Goal: Contribute content

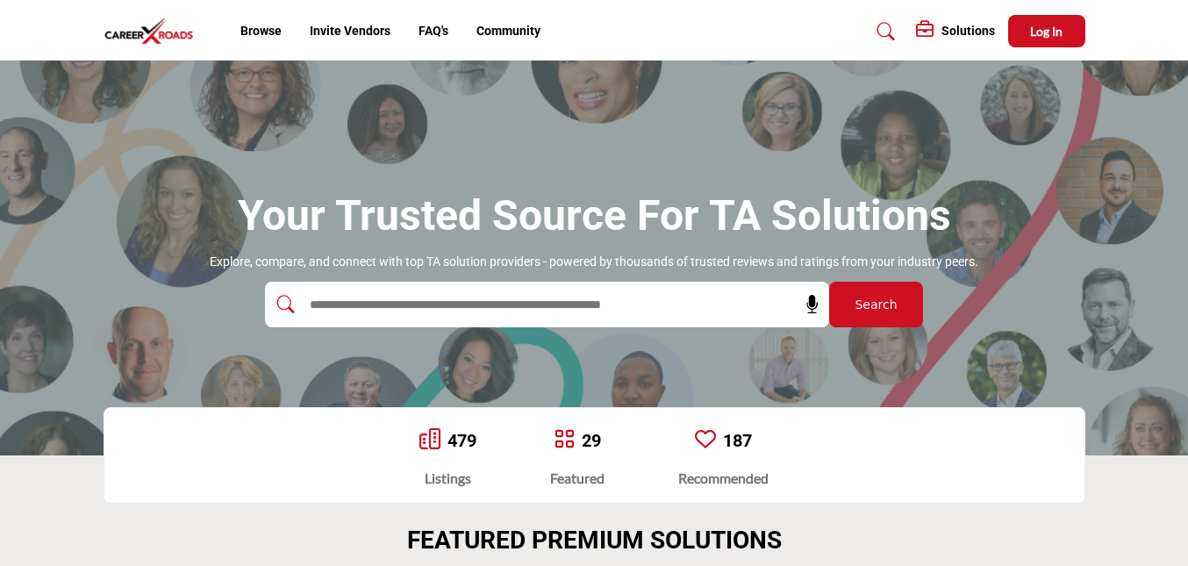
click at [947, 31] on h5 "Solutions" at bounding box center [969, 31] width 54 height 16
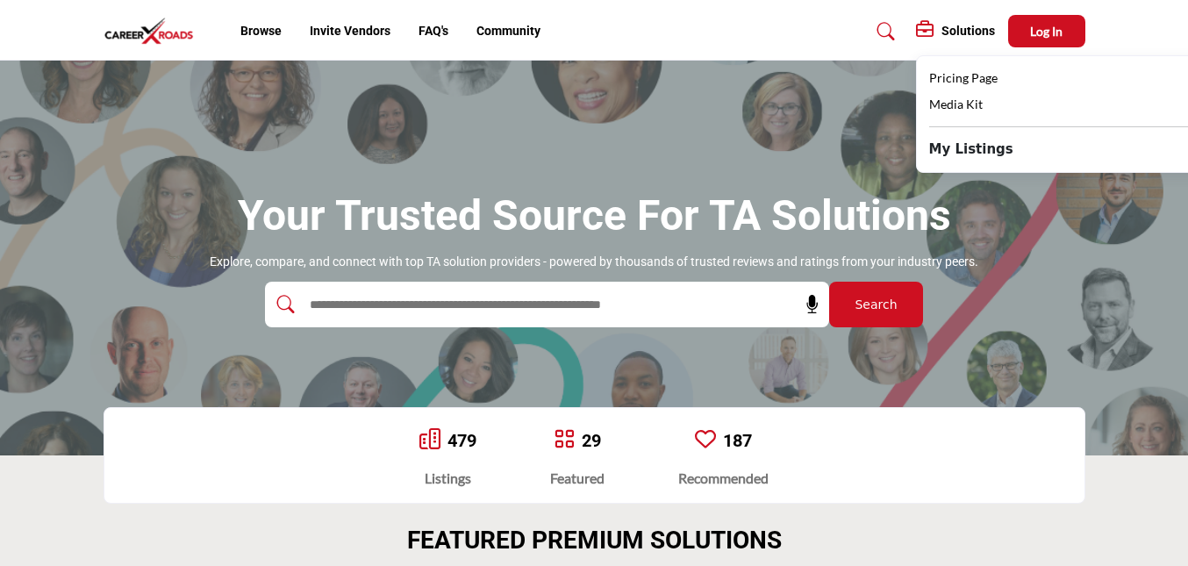
click at [809, 36] on div "Solutions Pricing Page Media Kit My Listings" at bounding box center [891, 31] width 390 height 32
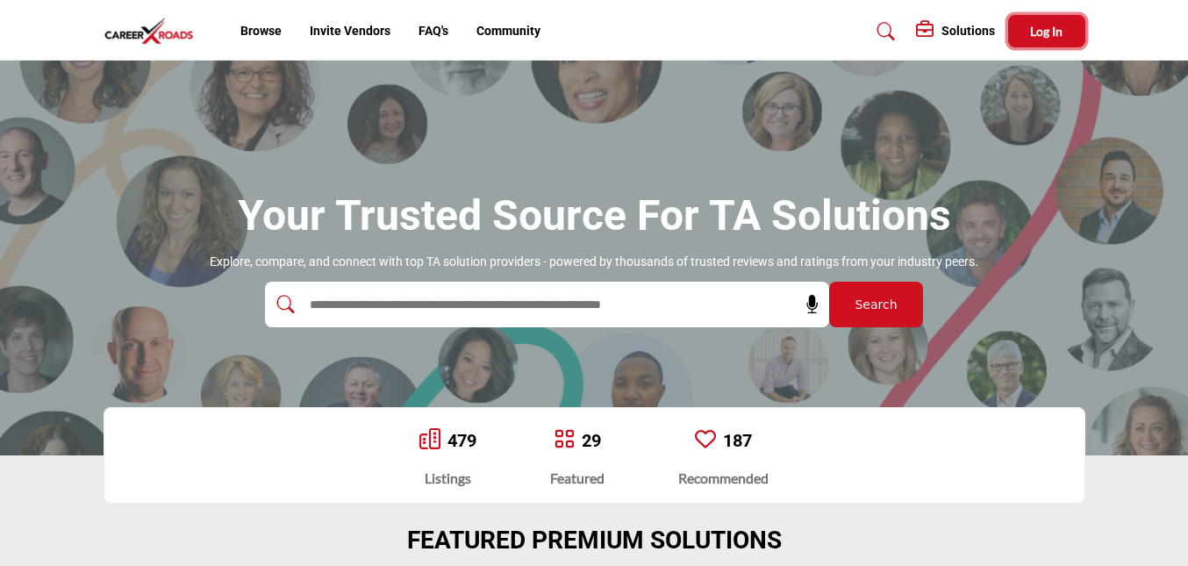
click at [1061, 34] on span "Log In" at bounding box center [1046, 31] width 32 height 15
click at [964, 32] on h5 "Solutions" at bounding box center [969, 31] width 54 height 16
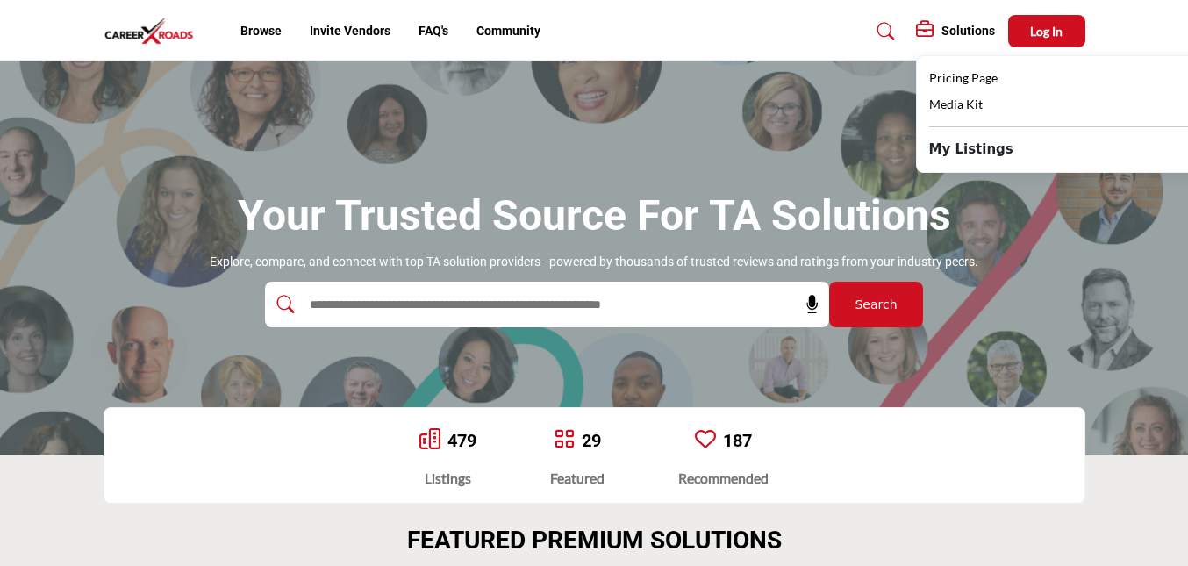
click at [836, 33] on div "Solutions Pricing Page Media Kit My Listings" at bounding box center [891, 31] width 390 height 32
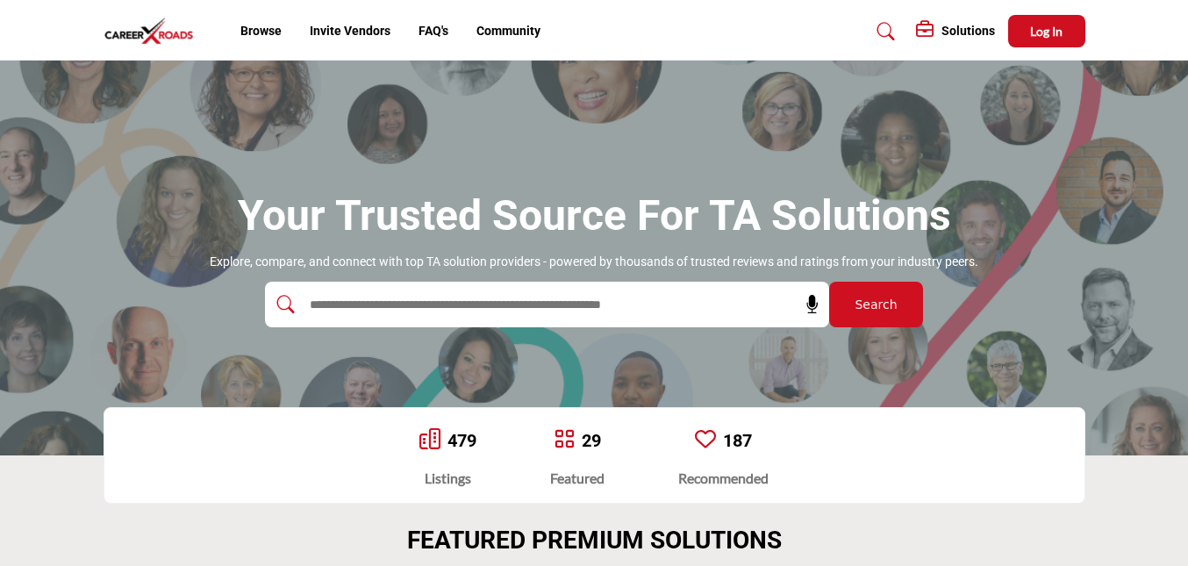
click at [579, 302] on input "text" at bounding box center [509, 304] width 419 height 26
type input "**********"
click at [922, 313] on button "Search" at bounding box center [876, 305] width 94 height 46
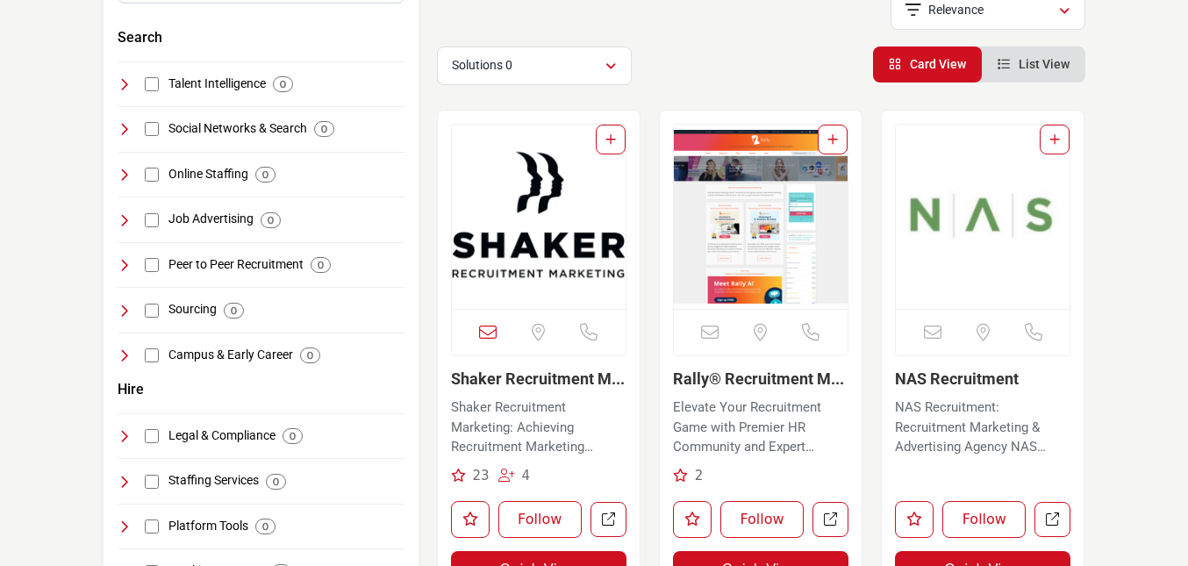
scroll to position [315, 0]
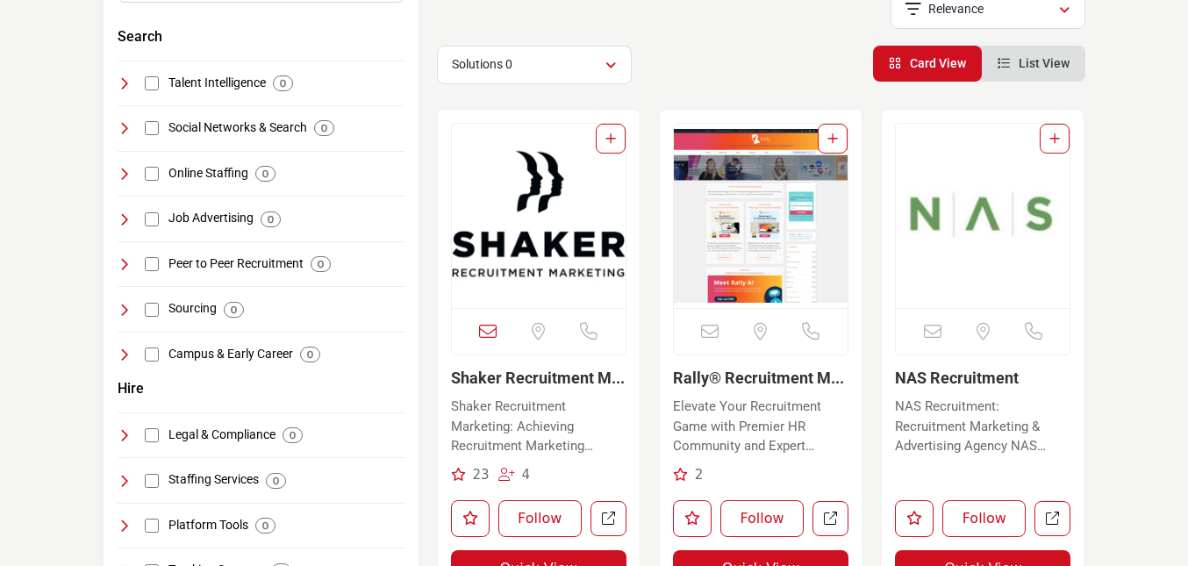
click at [545, 267] on img "Open Listing in new tab" at bounding box center [539, 216] width 174 height 184
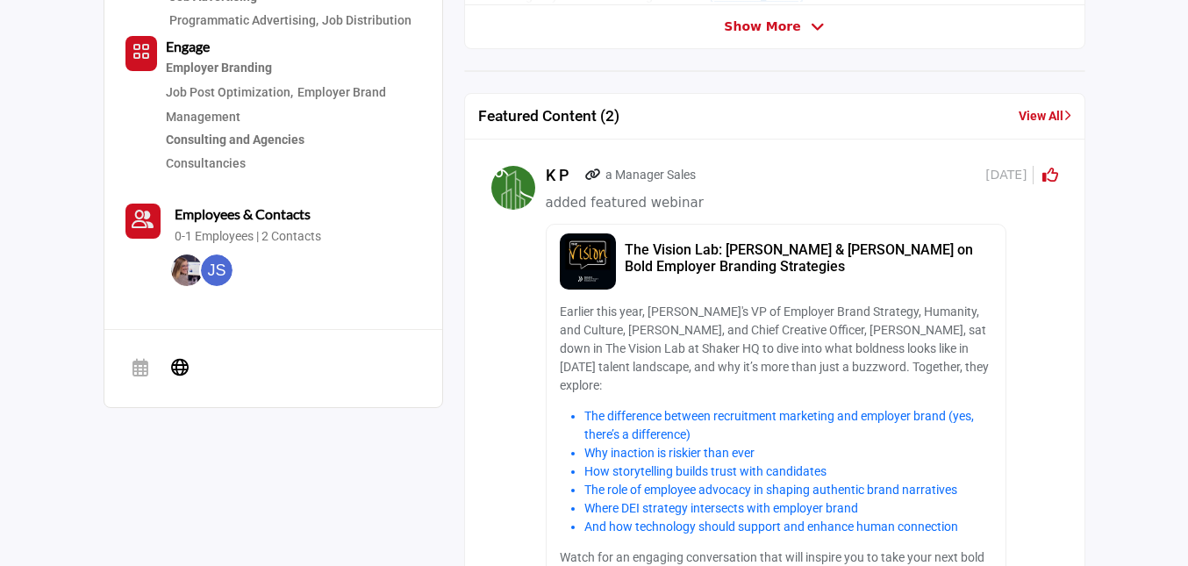
scroll to position [748, 0]
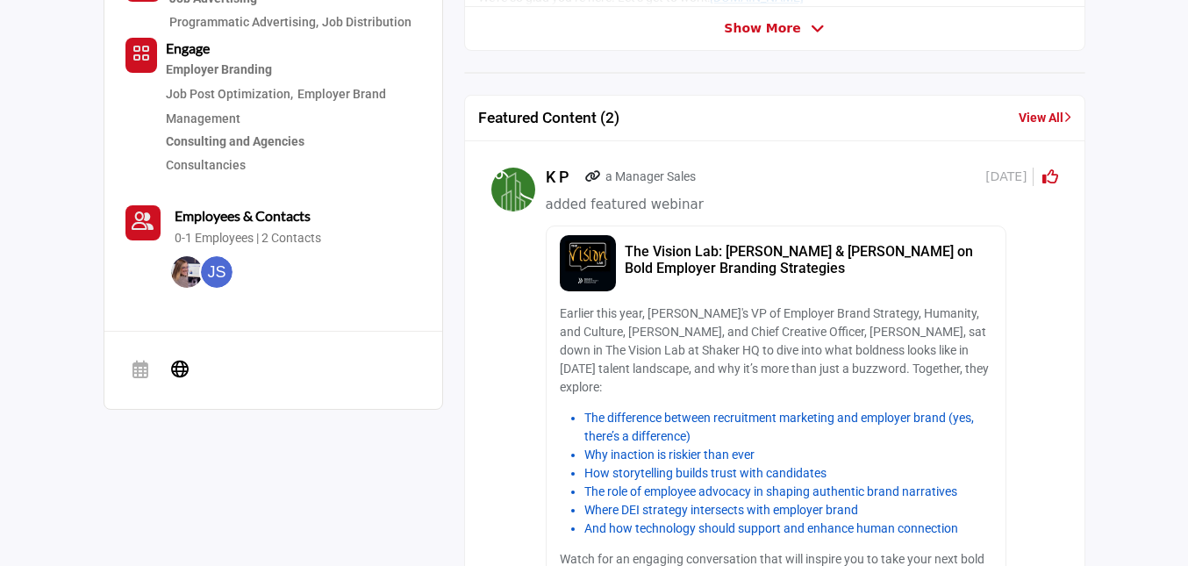
click at [763, 222] on link "The Vision Lab: Amanda Shaker & John Graham Jr. on Bold Employer Branding Strat…" at bounding box center [802, 423] width 513 height 413
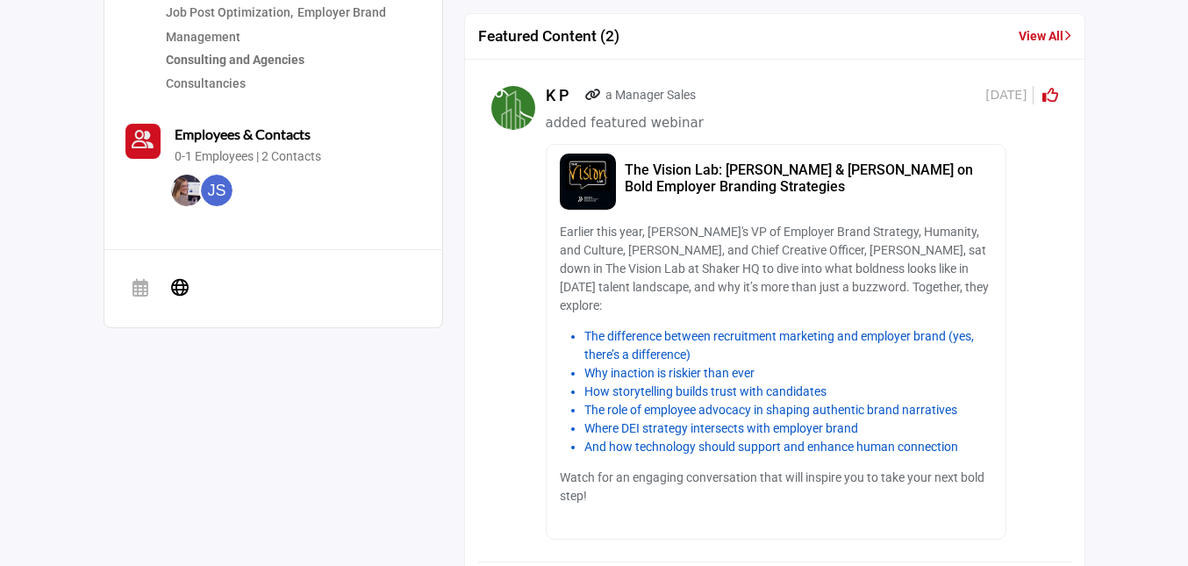
scroll to position [1026, 0]
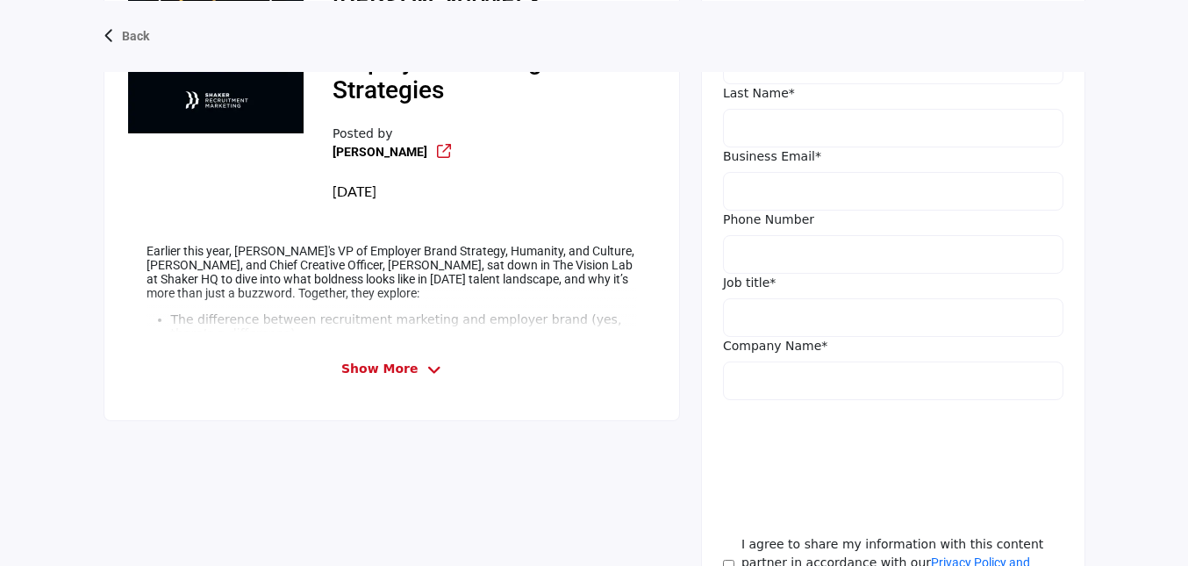
scroll to position [625, 0]
click at [392, 359] on span "Show More" at bounding box center [379, 368] width 76 height 18
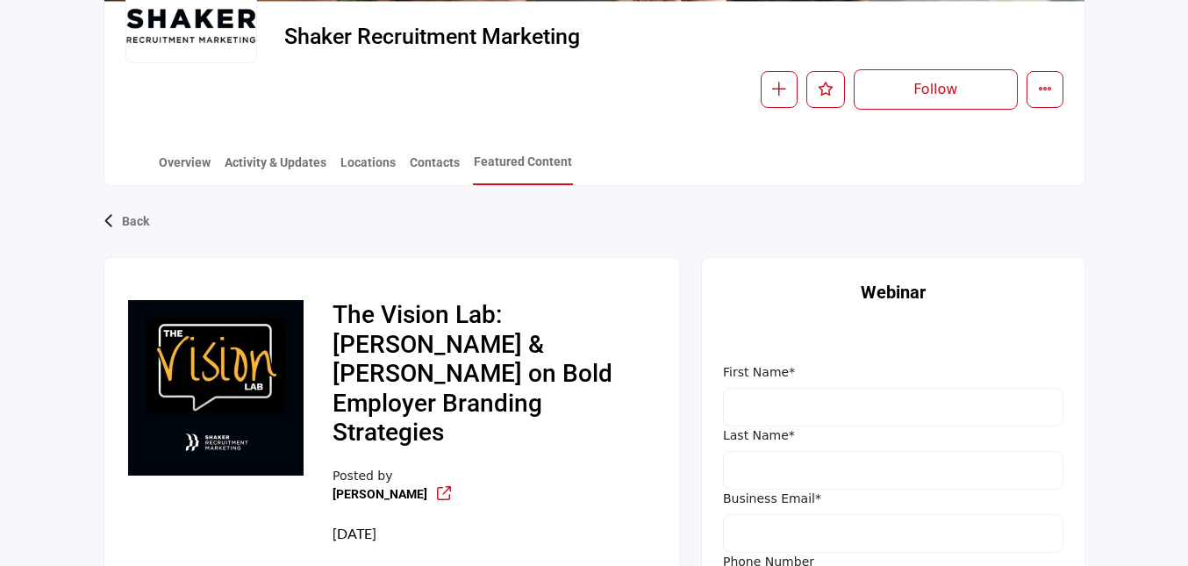
scroll to position [239, 0]
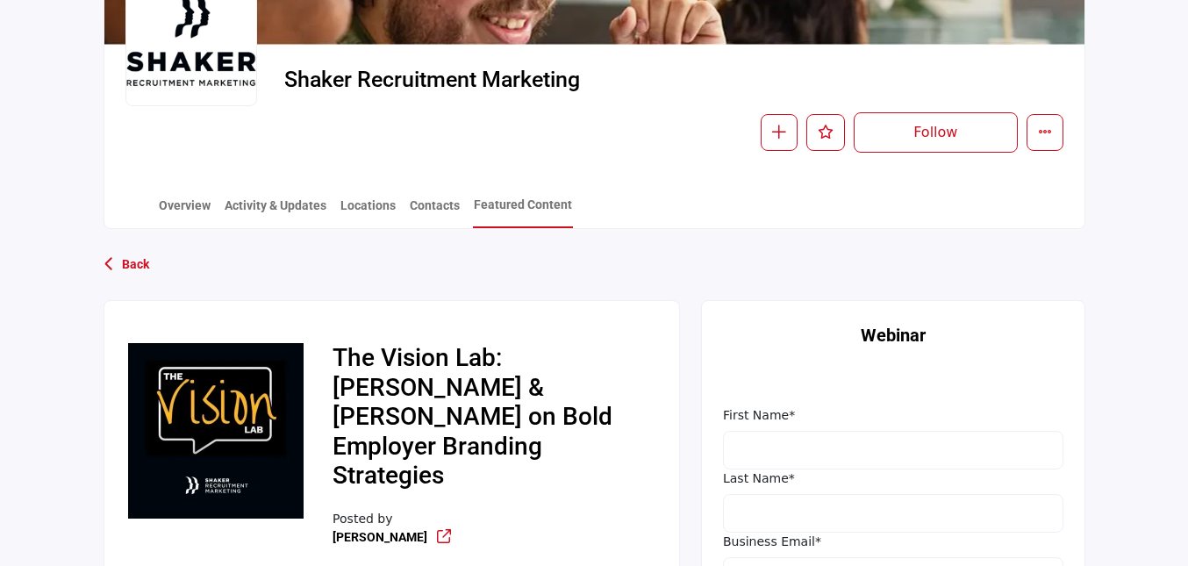
click at [124, 270] on p "Back" at bounding box center [135, 265] width 27 height 32
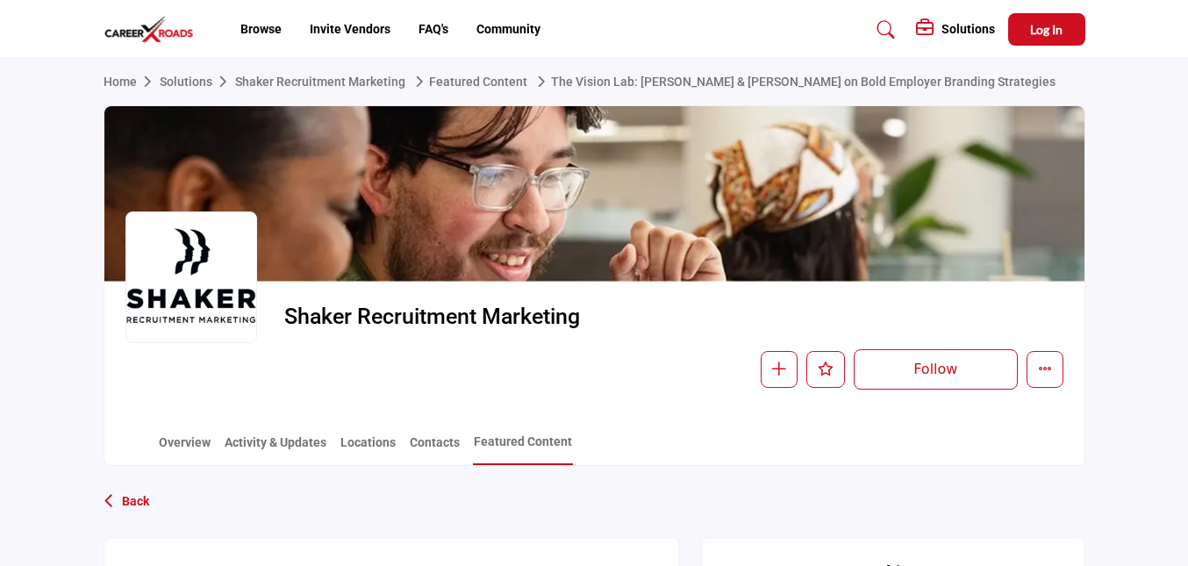
scroll to position [0, 0]
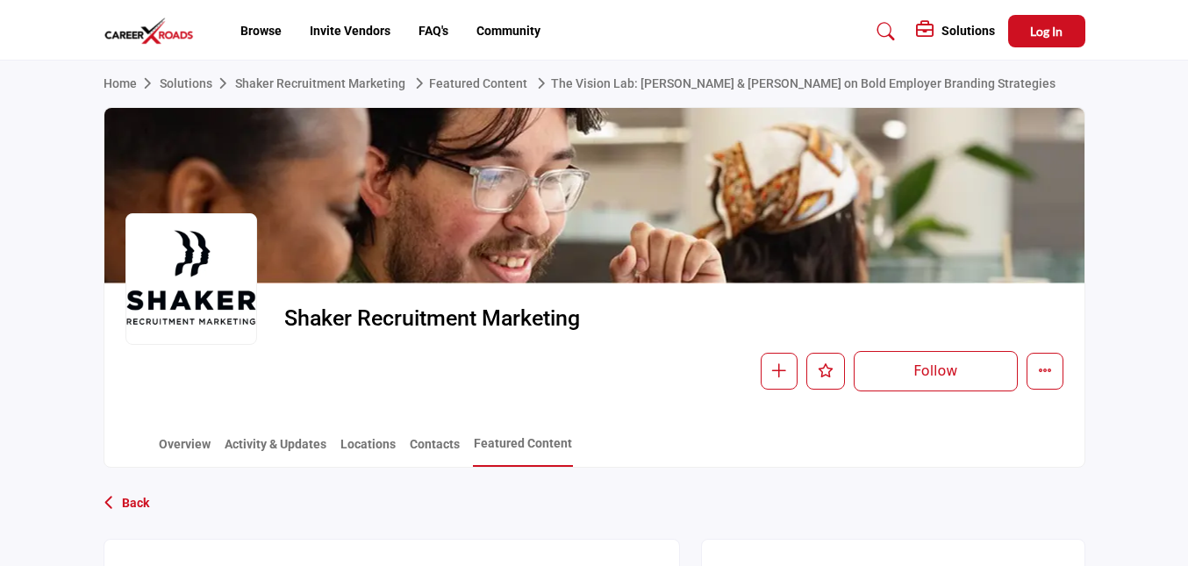
click at [131, 504] on p "Back" at bounding box center [135, 504] width 27 height 32
click at [247, 454] on link "Activity & Updates" at bounding box center [276, 450] width 104 height 31
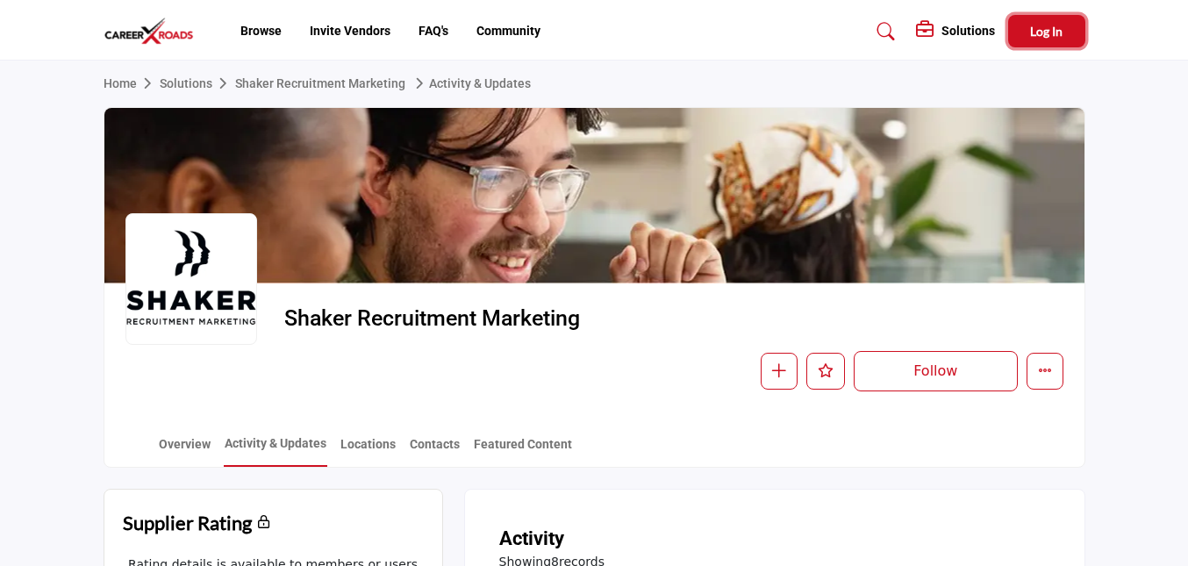
click at [1031, 29] on span "Log In" at bounding box center [1046, 31] width 32 height 15
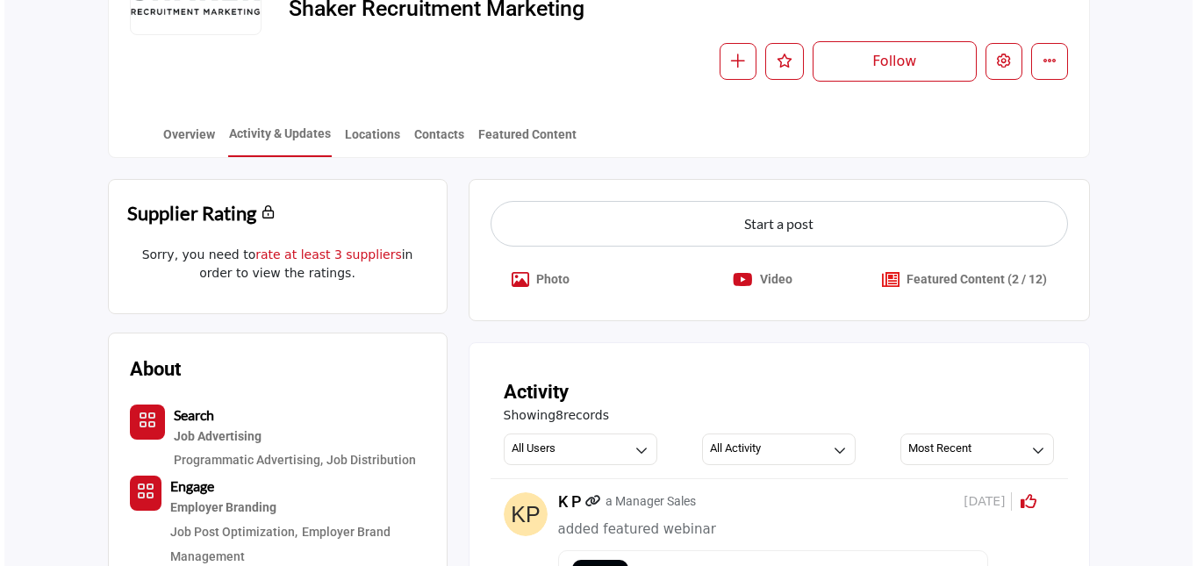
scroll to position [345, 0]
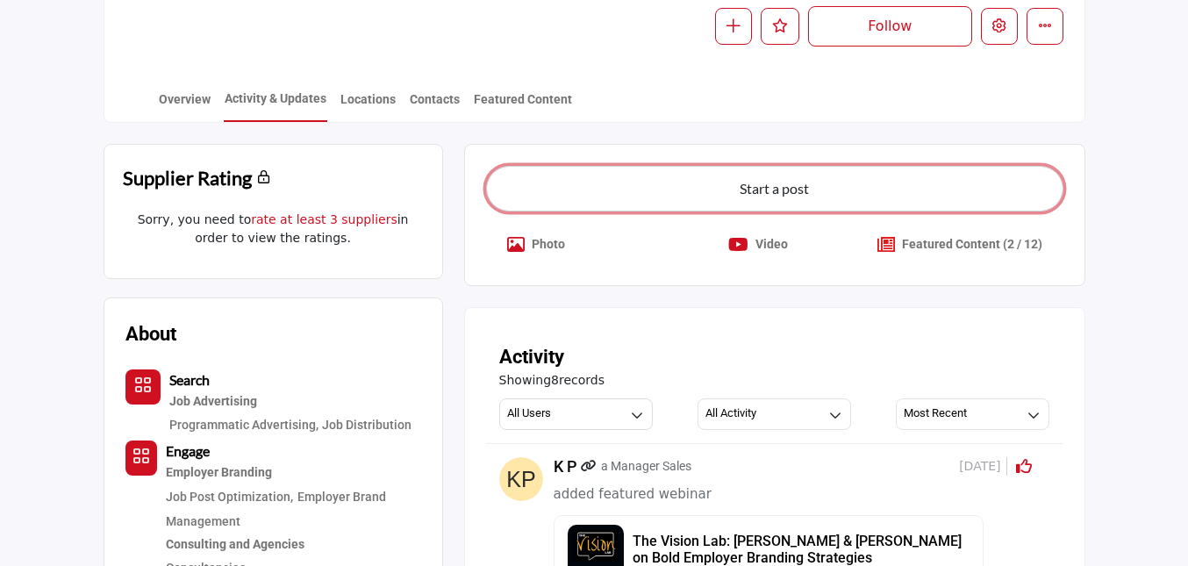
click at [669, 201] on button "Start a post" at bounding box center [775, 189] width 578 height 46
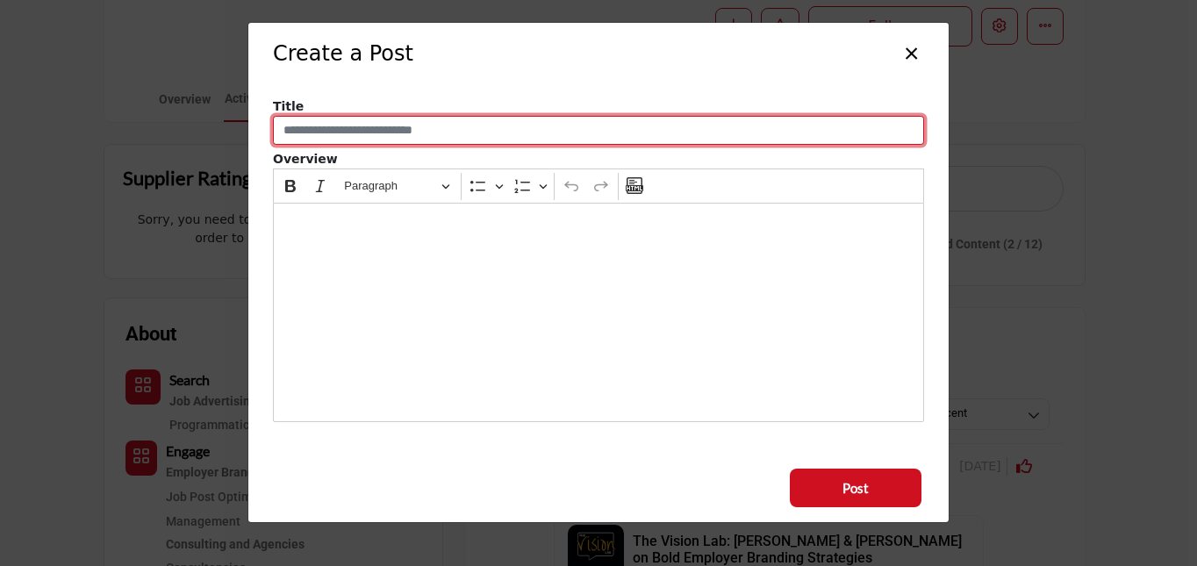
click at [359, 138] on input "Enter a compelling post title" at bounding box center [598, 131] width 651 height 30
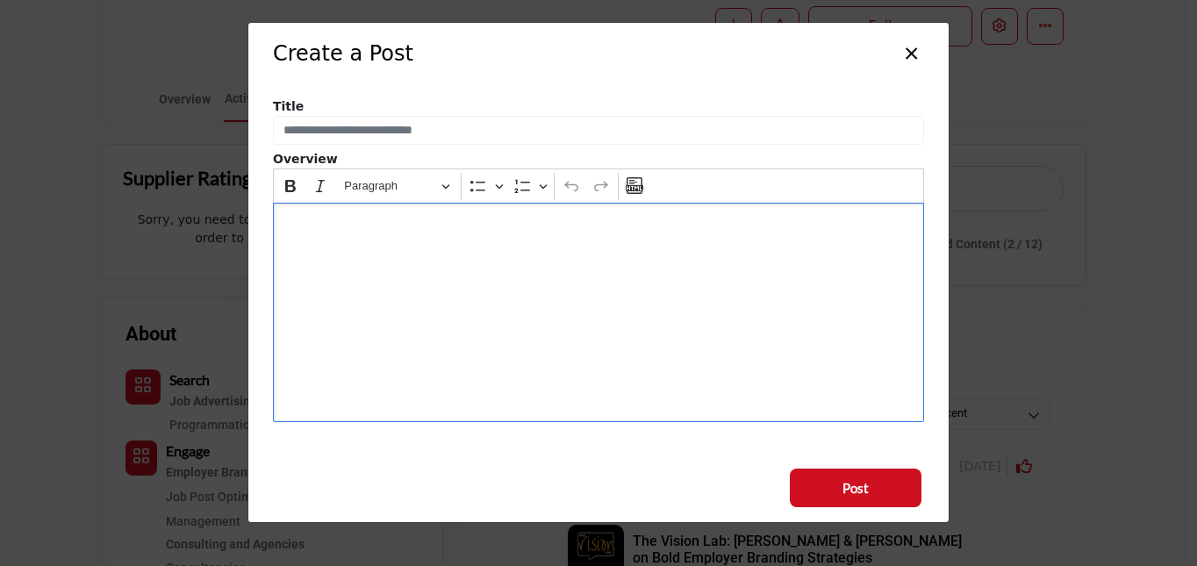
click at [755, 251] on div "Editor editing area: main" at bounding box center [598, 312] width 651 height 219
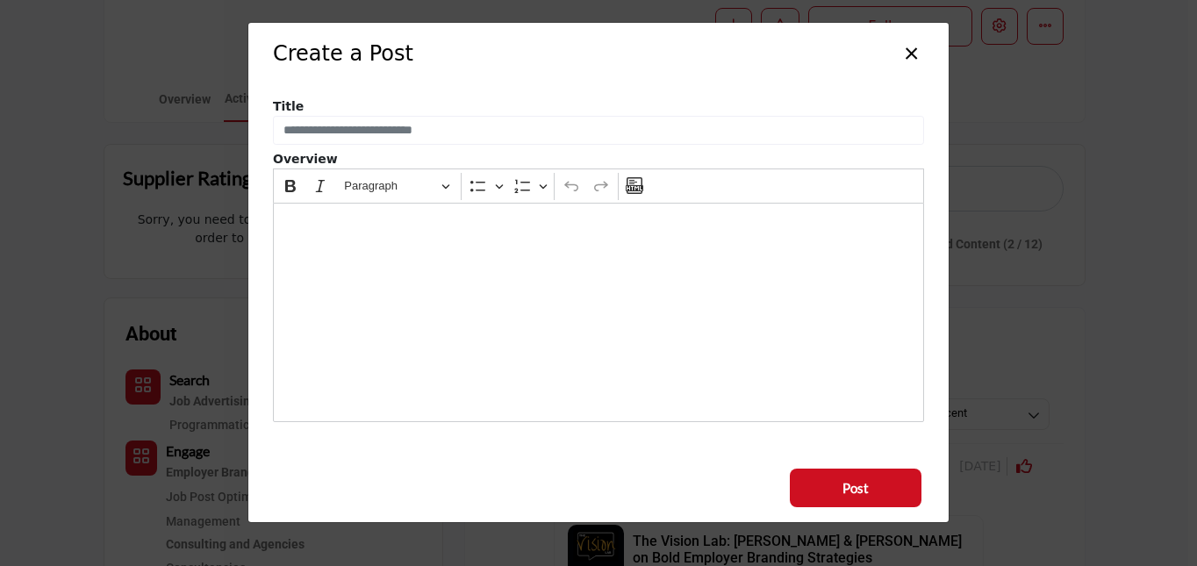
click at [910, 48] on button "×" at bounding box center [911, 51] width 25 height 33
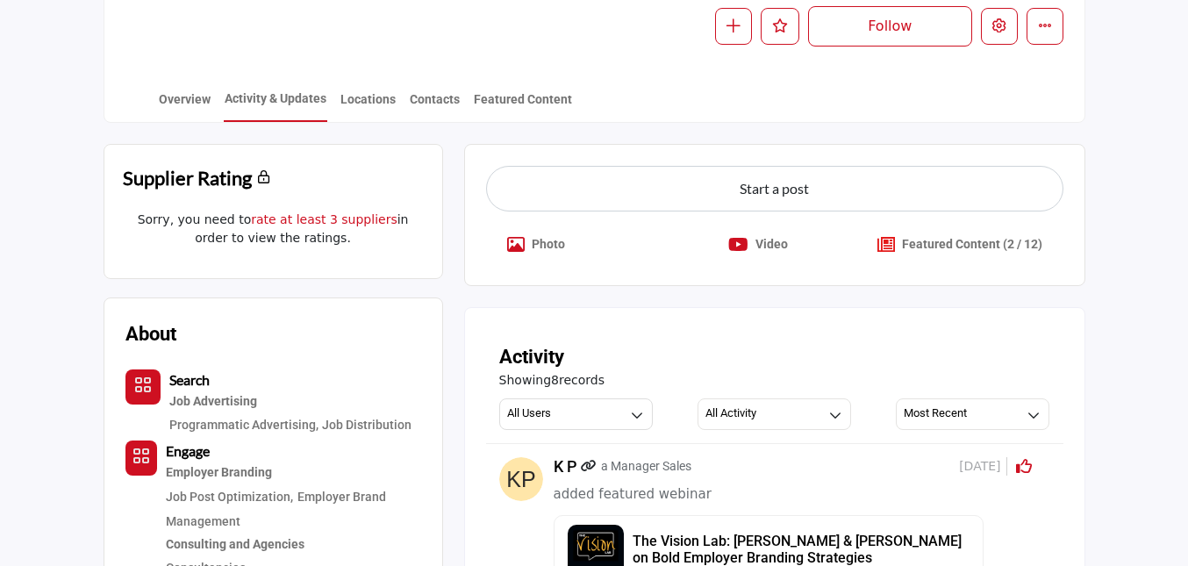
click at [757, 248] on p "Video" at bounding box center [772, 244] width 32 height 18
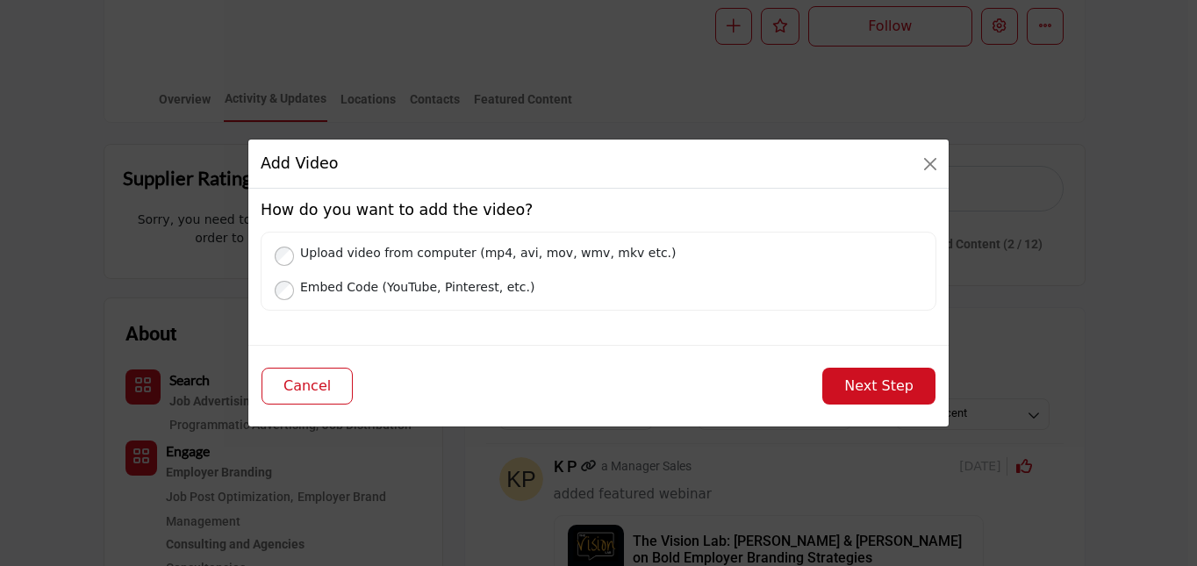
click at [294, 291] on label "Embed Code (YouTube, Pinterest, etc.)" at bounding box center [607, 286] width 629 height 22
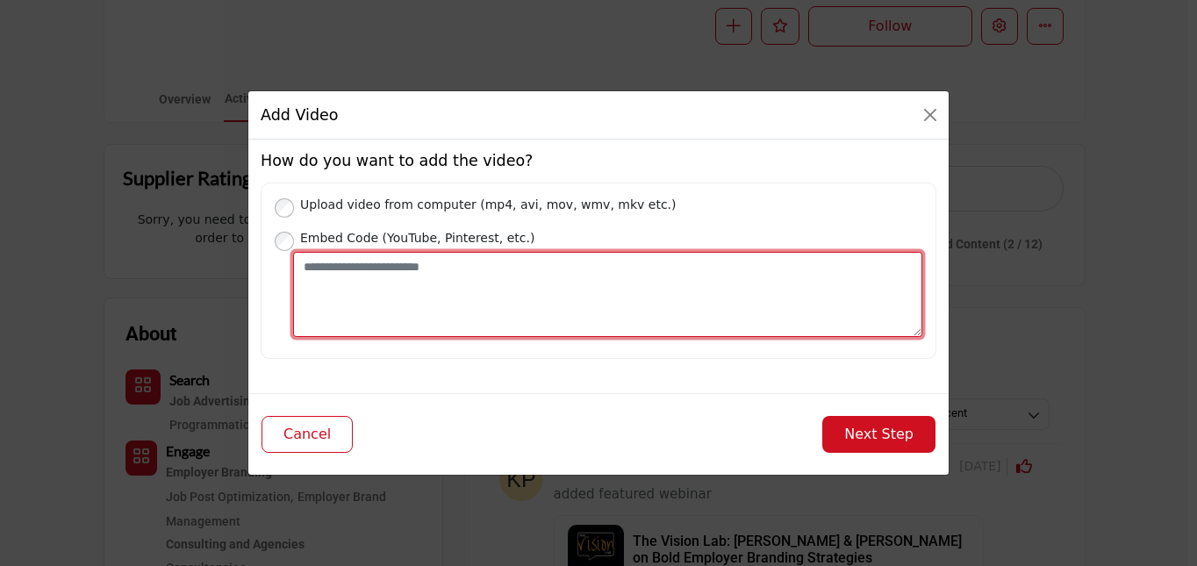
click at [345, 290] on textarea "Place your Embed Code here" at bounding box center [607, 294] width 629 height 85
paste textarea "**********"
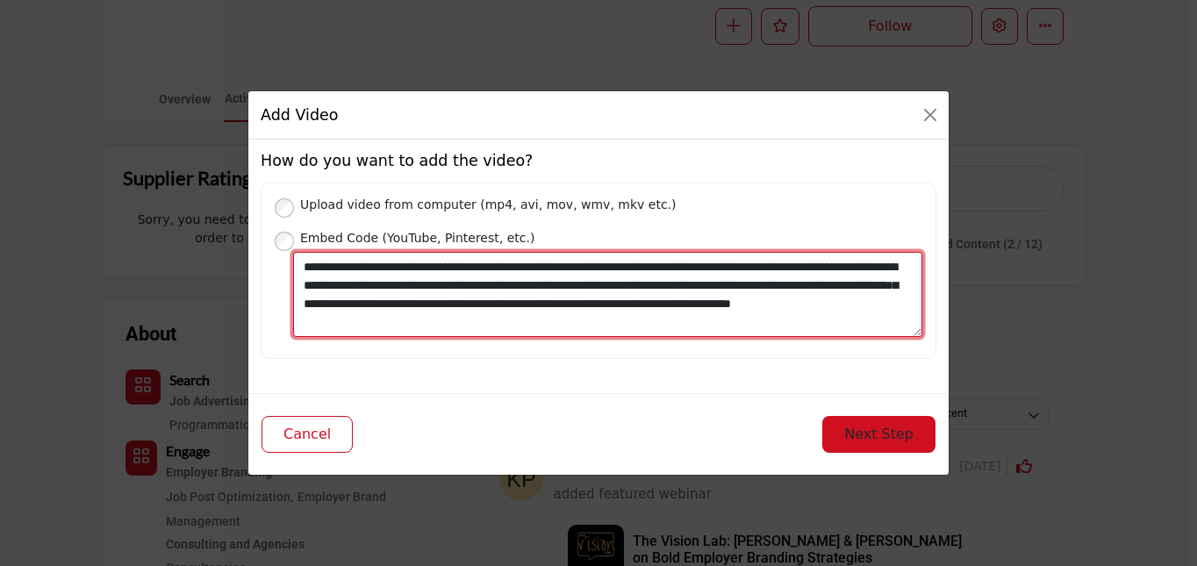
type textarea "**********"
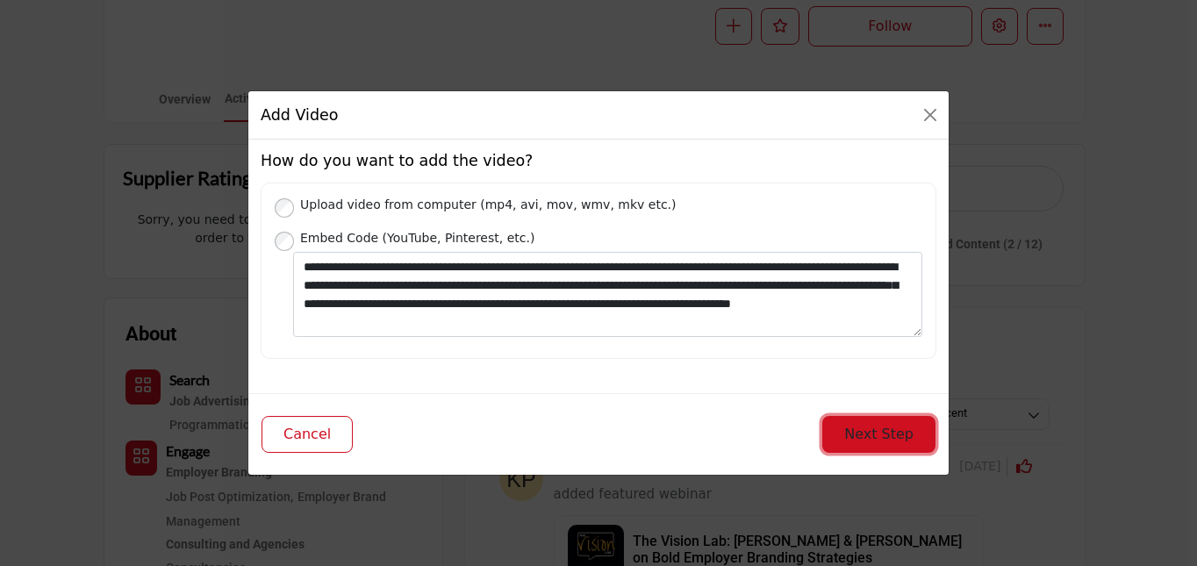
click at [858, 434] on button "Next Step" at bounding box center [878, 434] width 113 height 37
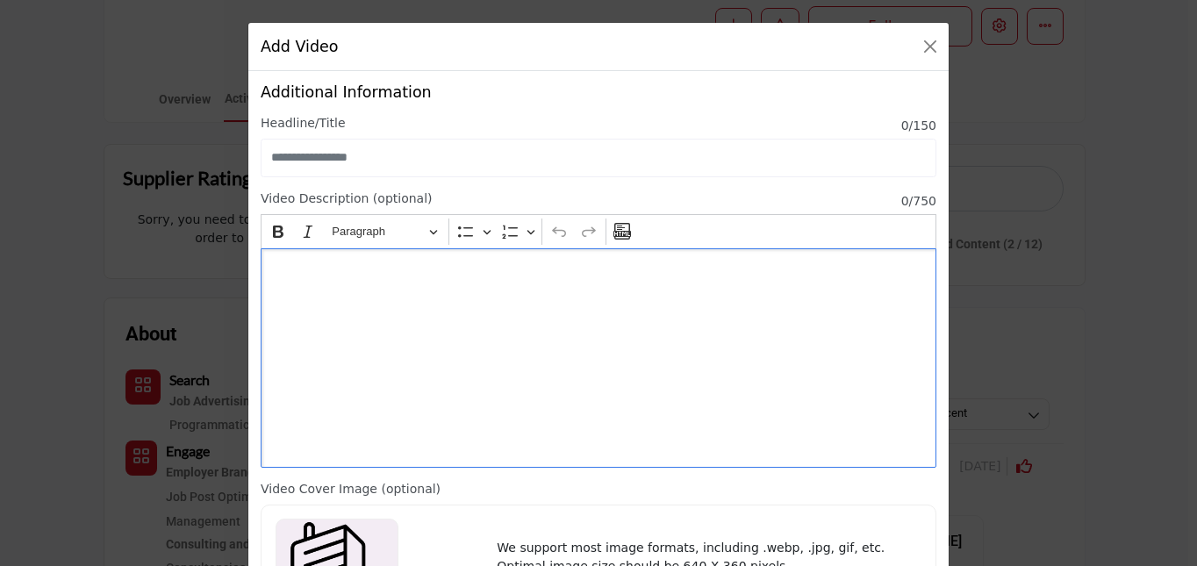
click at [317, 287] on div "Editor editing area: main" at bounding box center [599, 357] width 676 height 219
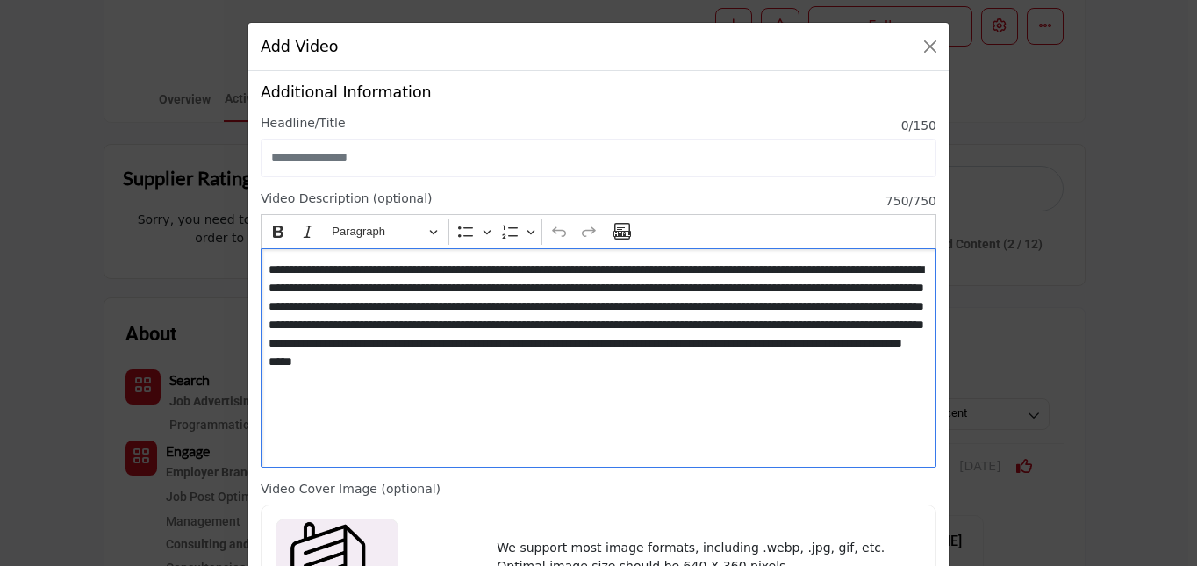
scroll to position [0, 0]
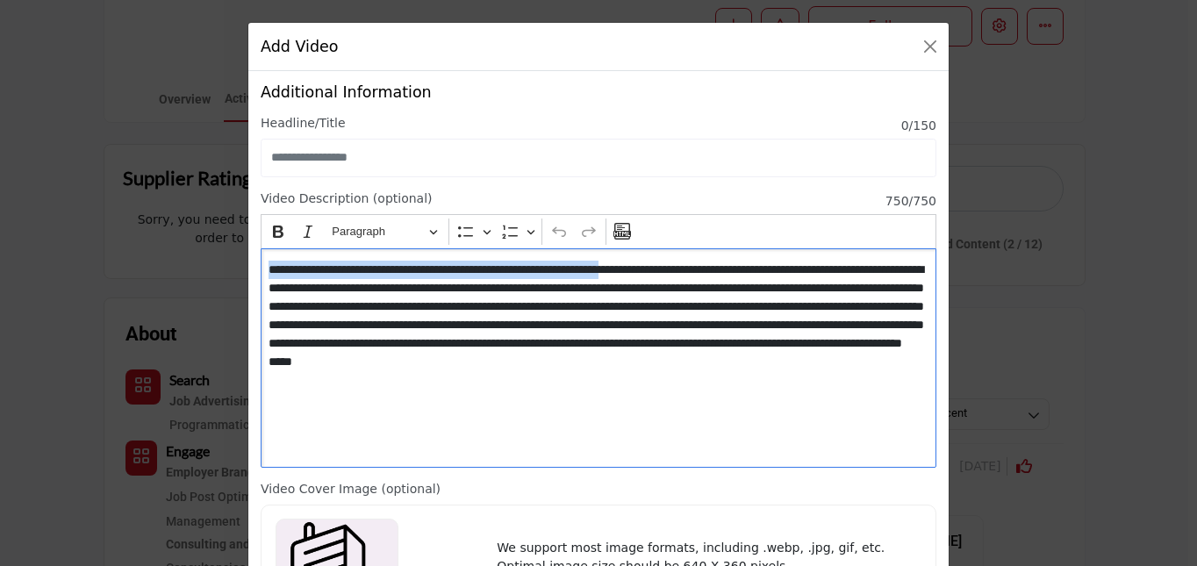
drag, startPoint x: 706, startPoint y: 268, endPoint x: 222, endPoint y: 268, distance: 483.6
click at [222, 268] on div "Add Video How do you want to add the video? Upload video from computer (mp4, av…" at bounding box center [598, 283] width 1197 height 566
copy p "**********"
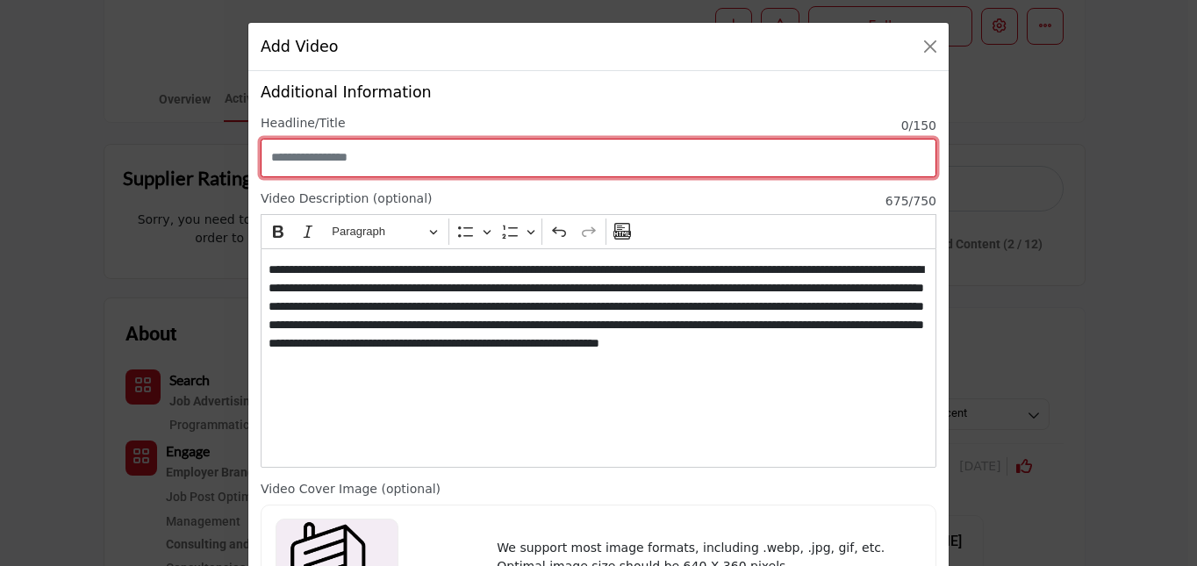
click at [301, 146] on input "Enter Video Title" at bounding box center [599, 158] width 676 height 39
paste input "**********"
type input "**********"
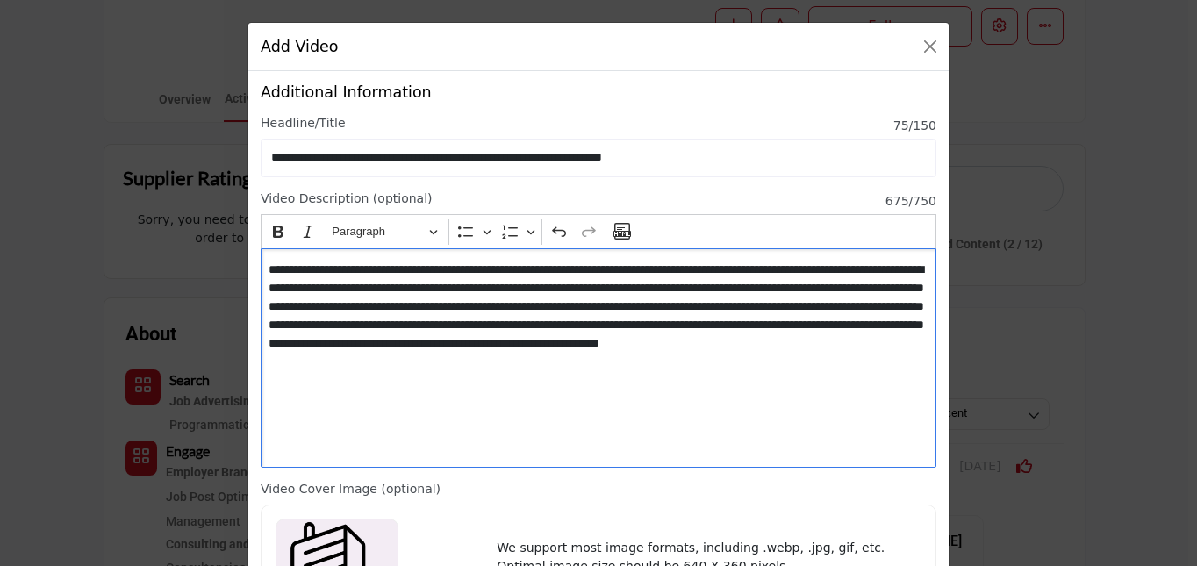
click at [856, 286] on p "**********" at bounding box center [598, 316] width 659 height 111
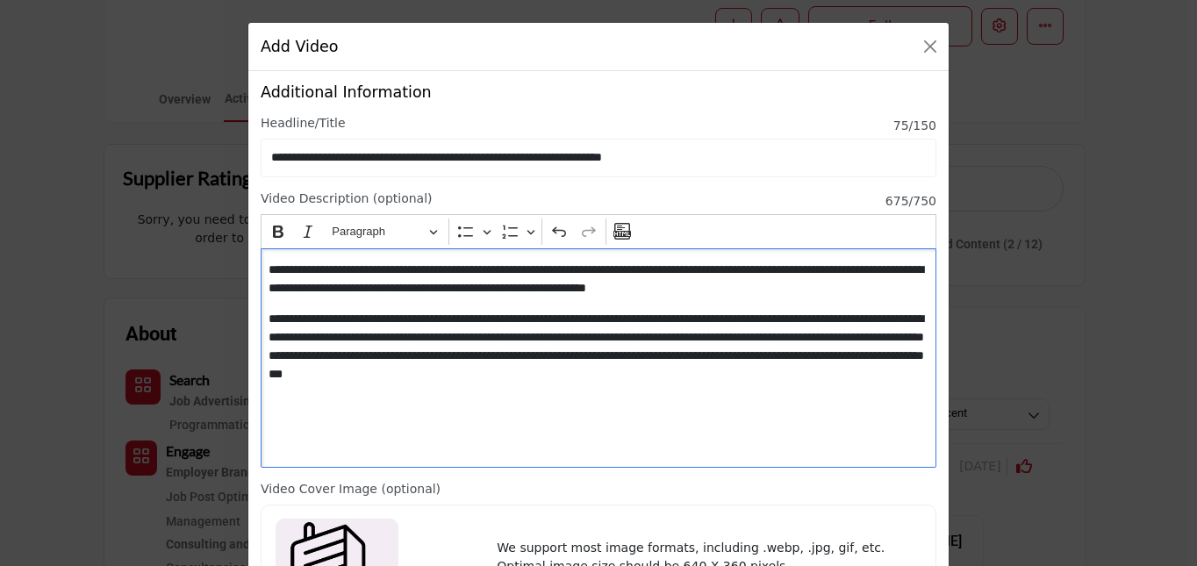
click at [651, 370] on p "**********" at bounding box center [598, 347] width 659 height 74
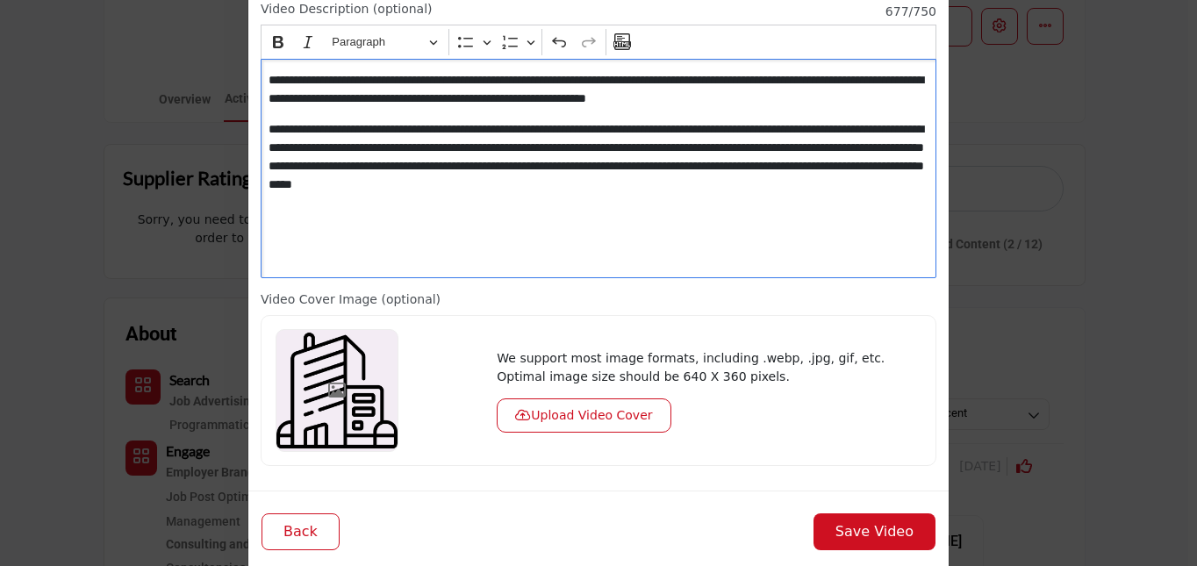
scroll to position [184, 0]
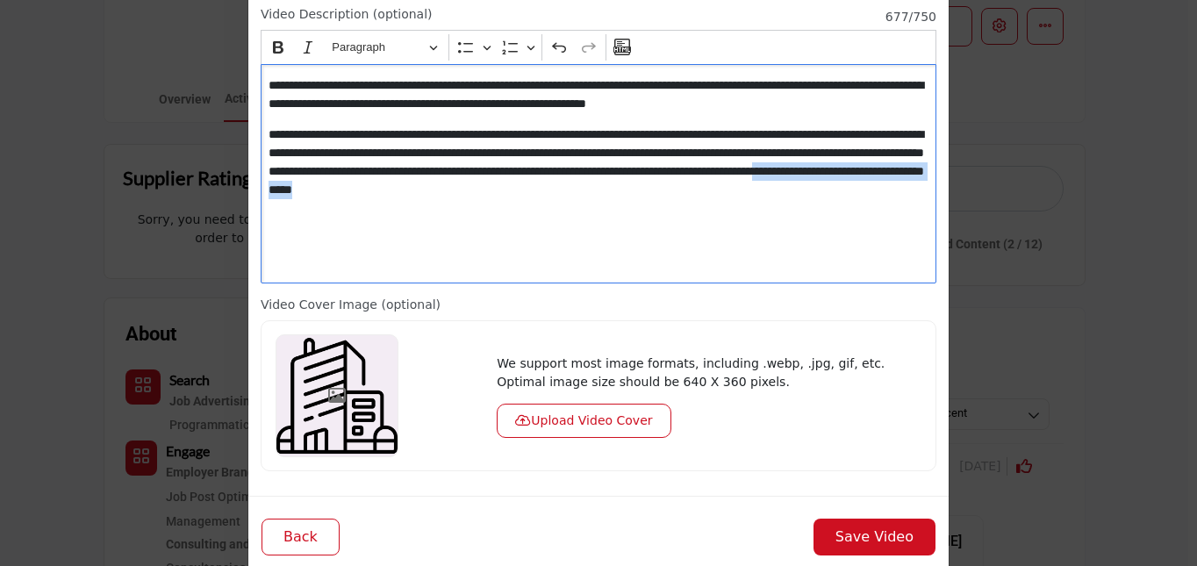
drag, startPoint x: 650, startPoint y: 189, endPoint x: 894, endPoint y: 205, distance: 243.7
click at [894, 205] on div "**********" at bounding box center [599, 173] width 676 height 219
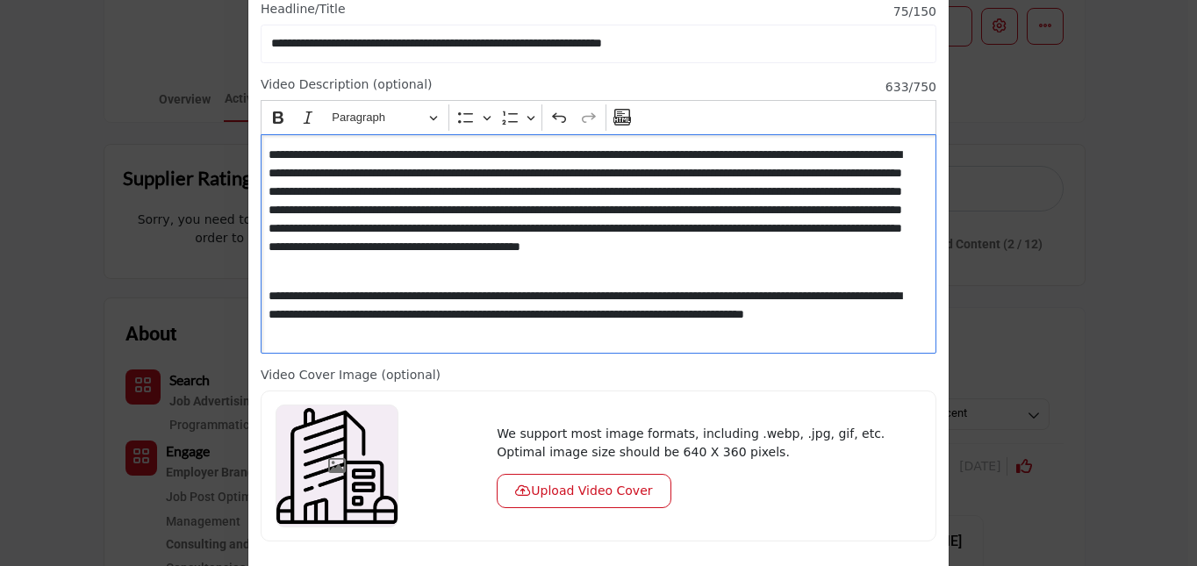
scroll to position [0, 0]
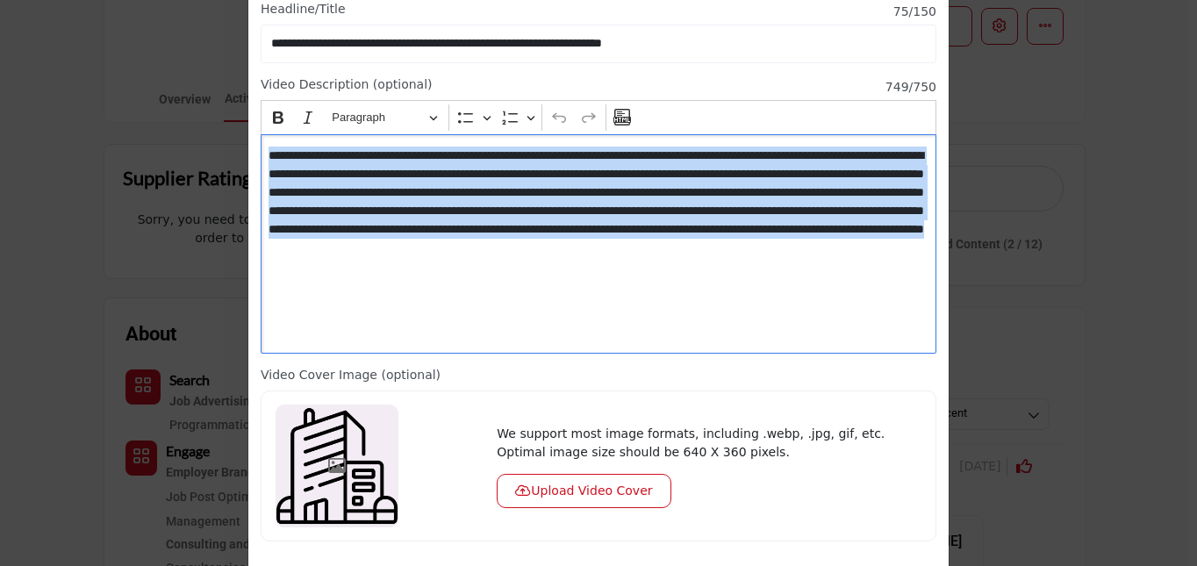
drag, startPoint x: 613, startPoint y: 262, endPoint x: 90, endPoint y: 137, distance: 537.1
click at [90, 137] on div "Add Video How do you want to add the video? Upload video from computer (mp4, av…" at bounding box center [598, 283] width 1197 height 566
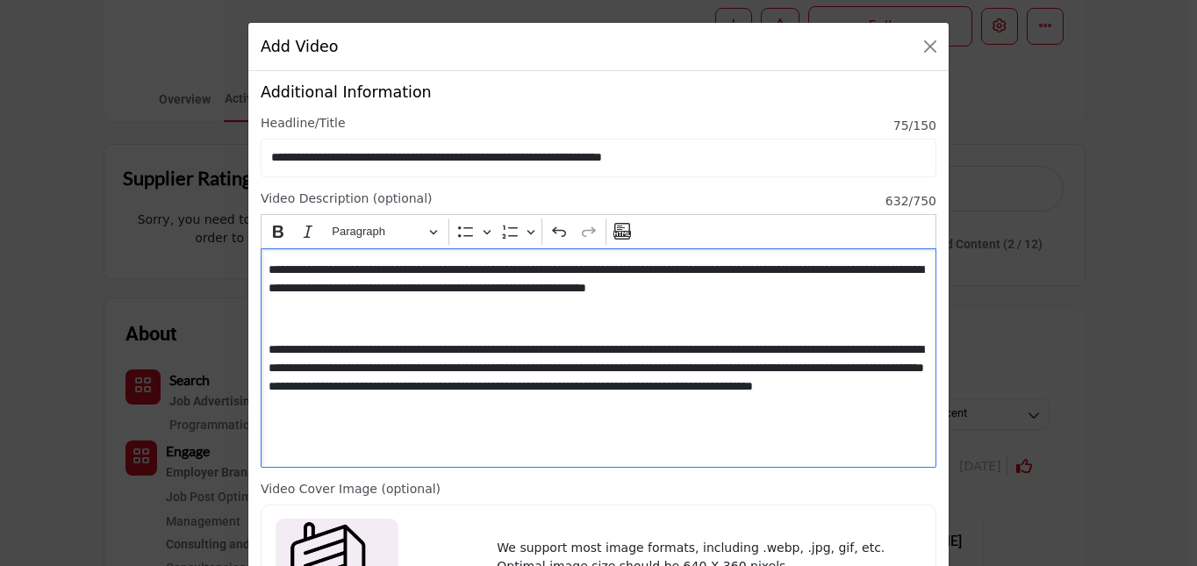
click at [269, 345] on p "**********" at bounding box center [598, 378] width 659 height 74
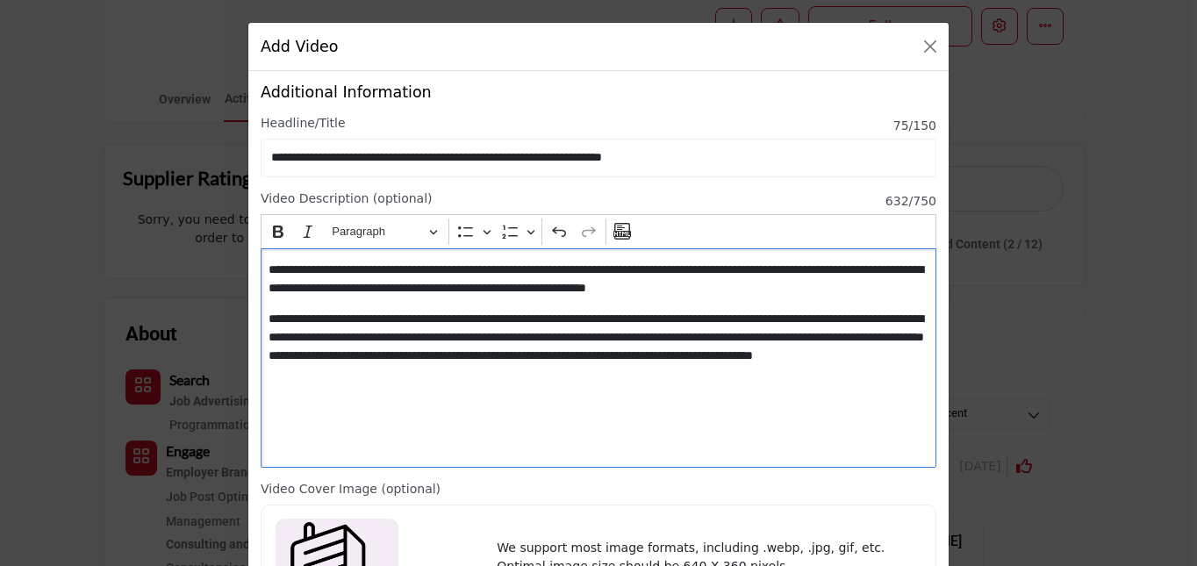
click at [363, 399] on div "**********" at bounding box center [599, 357] width 676 height 219
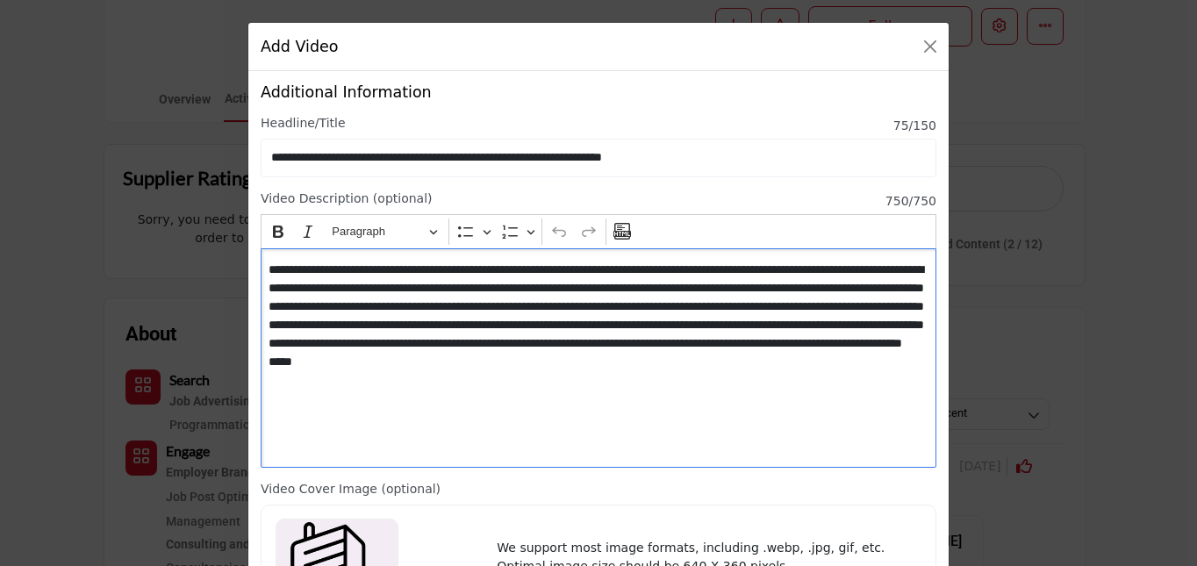
click at [481, 343] on p "**********" at bounding box center [598, 325] width 659 height 129
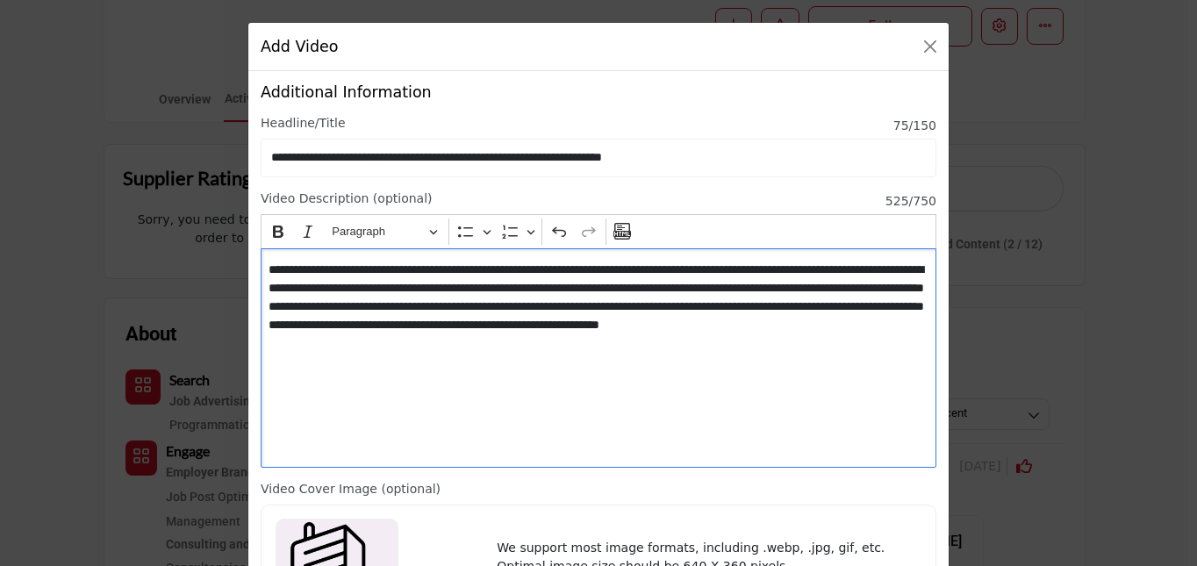
click at [606, 321] on p "**********" at bounding box center [598, 307] width 659 height 92
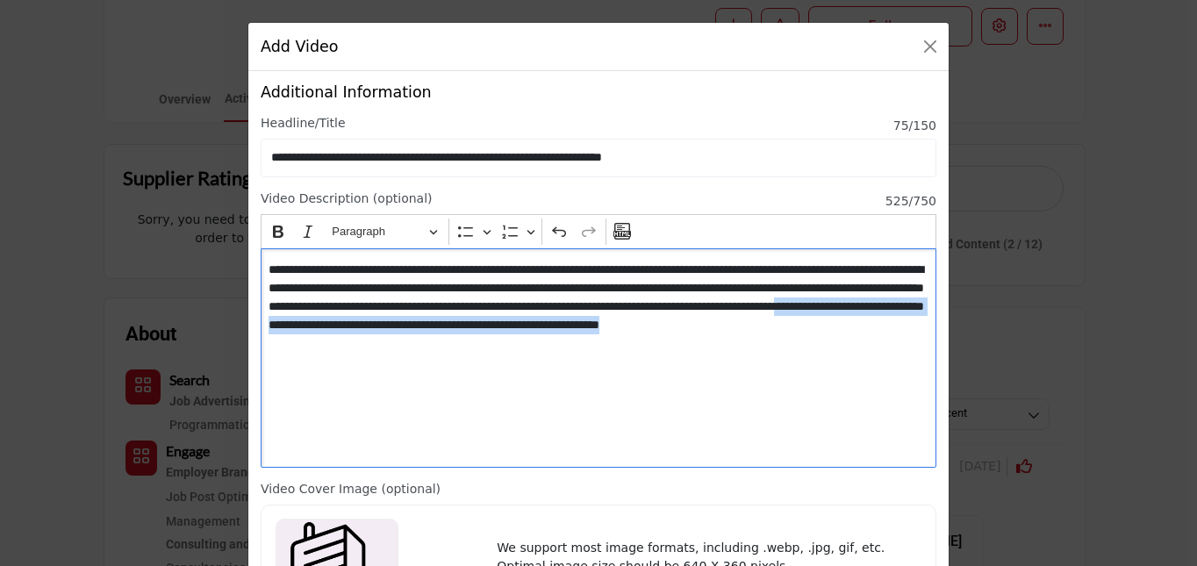
drag, startPoint x: 608, startPoint y: 327, endPoint x: 608, endPoint y: 348, distance: 20.2
click at [608, 348] on p "**********" at bounding box center [598, 307] width 659 height 92
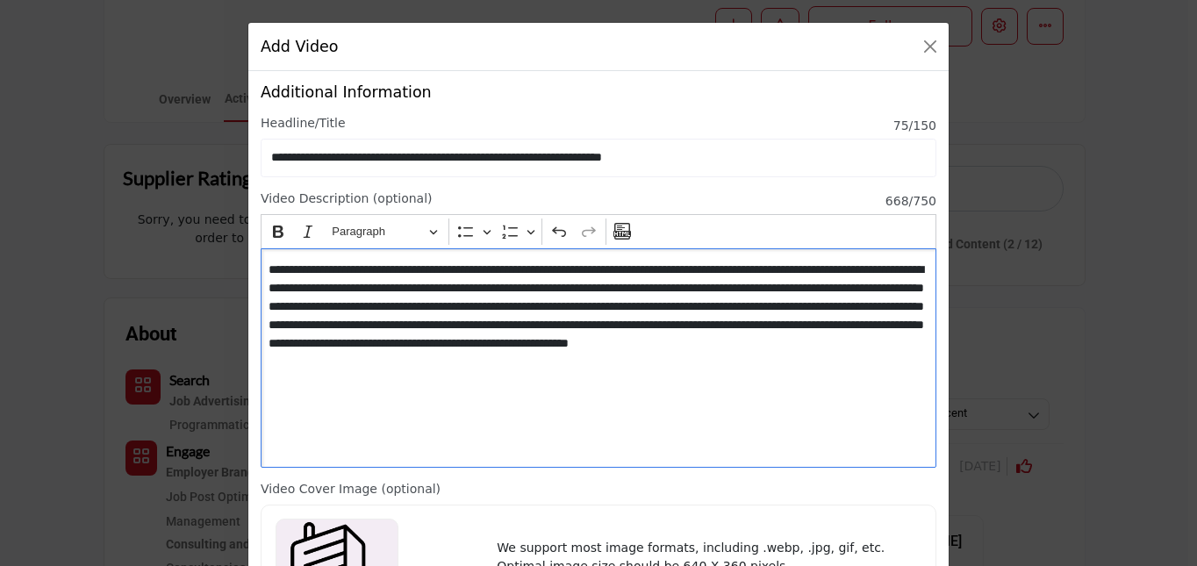
click at [609, 322] on p "**********" at bounding box center [598, 316] width 659 height 111
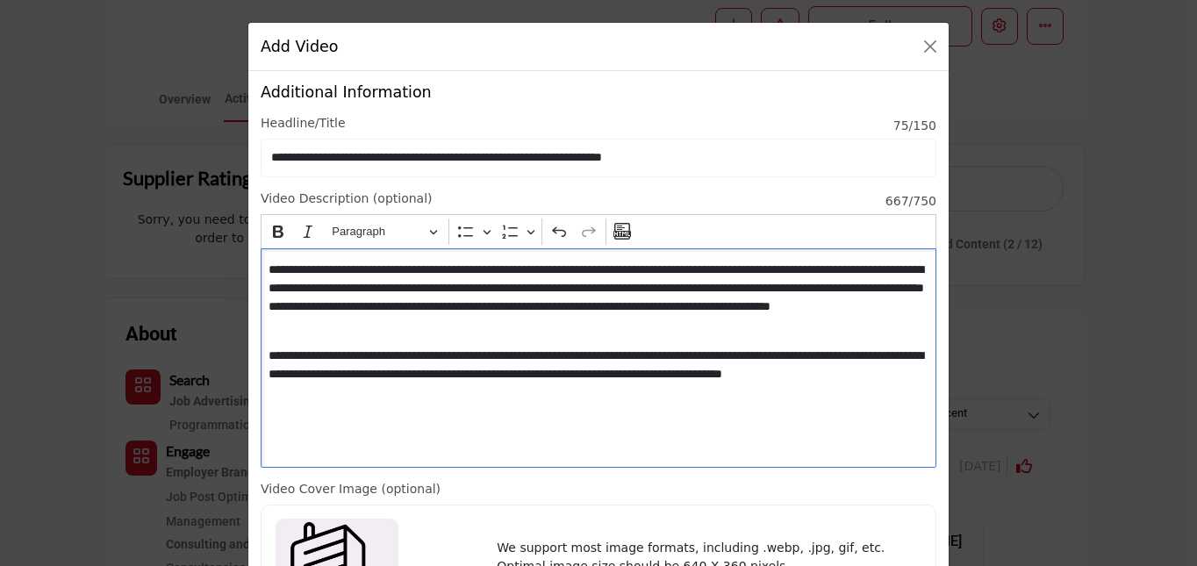
click at [672, 318] on p "**********" at bounding box center [598, 298] width 659 height 74
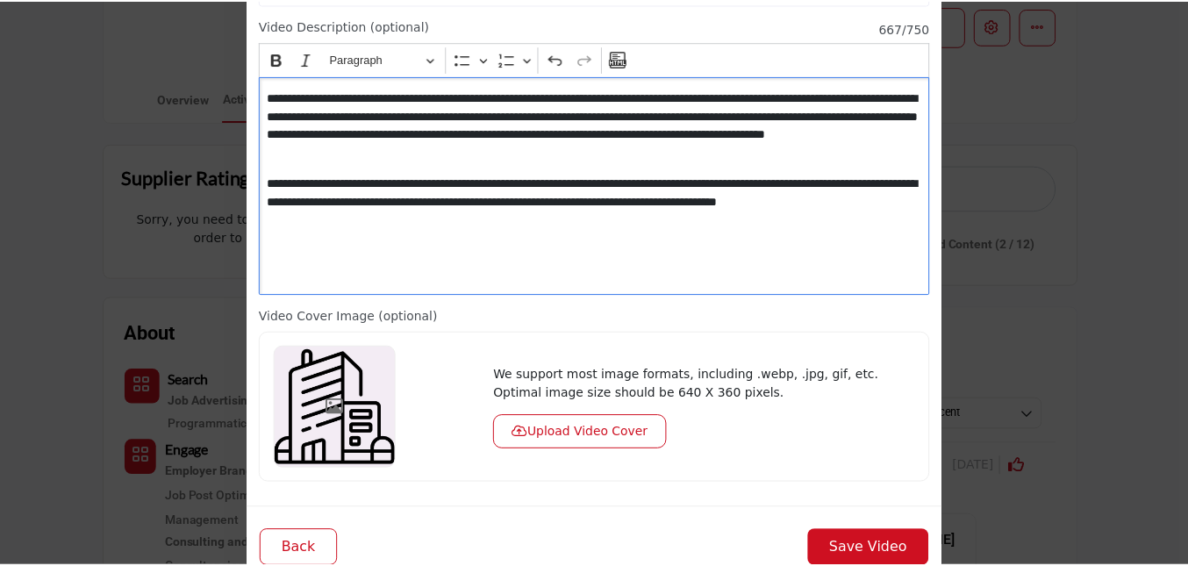
scroll to position [218, 0]
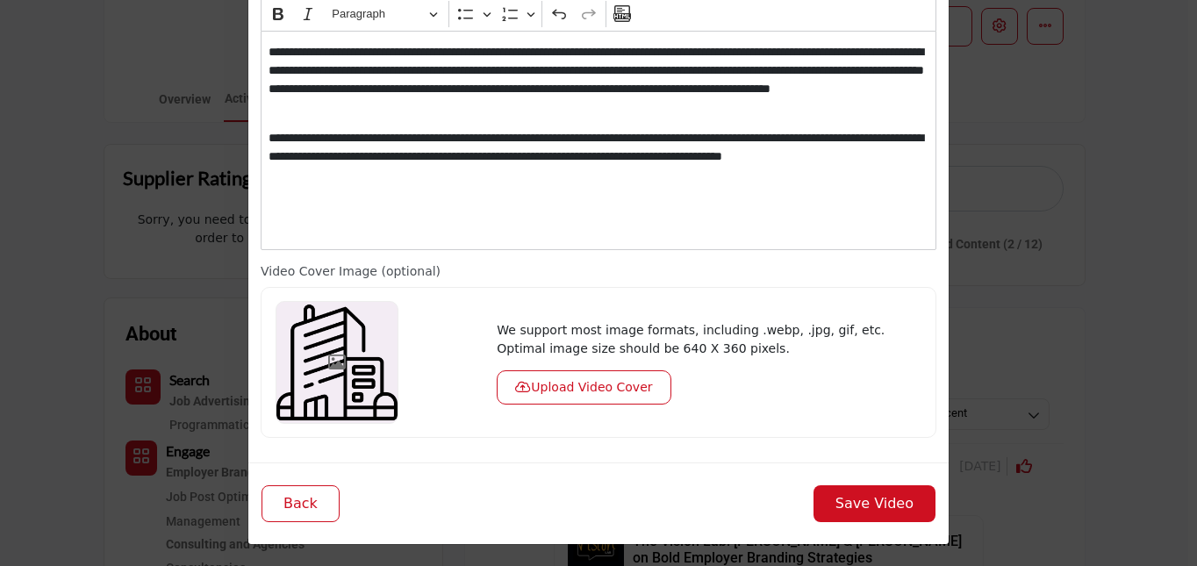
click at [542, 389] on button "Upload Video Cover" at bounding box center [584, 387] width 174 height 34
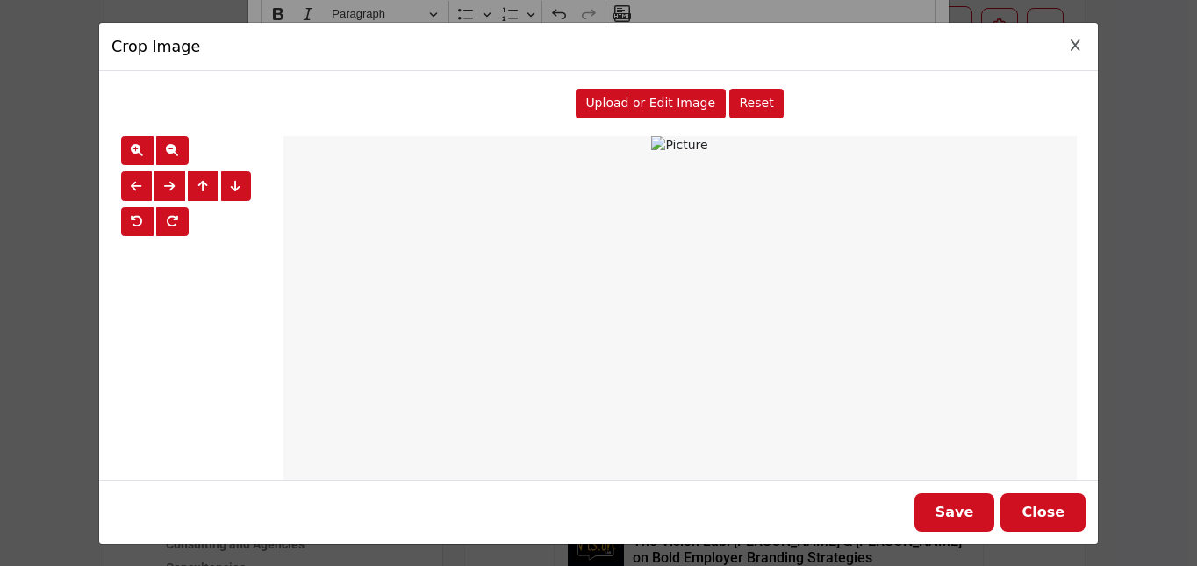
click at [659, 99] on span "Upload or Edit Image" at bounding box center [650, 103] width 130 height 14
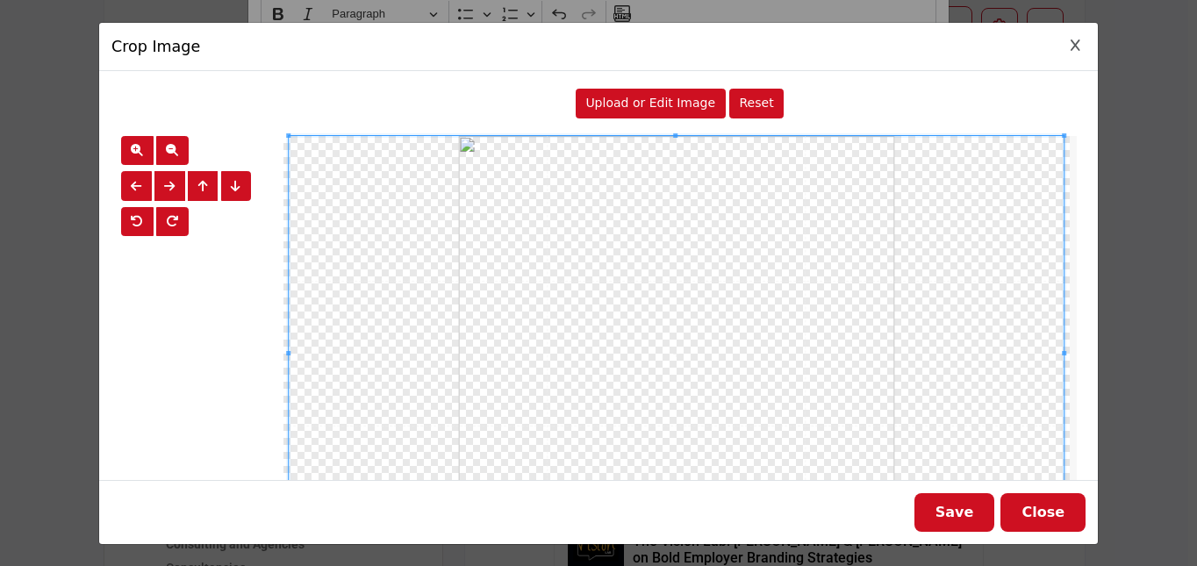
click at [661, 245] on span at bounding box center [677, 354] width 776 height 436
click at [138, 158] on button "button" at bounding box center [137, 151] width 32 height 30
click at [176, 155] on span "button" at bounding box center [172, 150] width 12 height 12
click at [944, 523] on button "Save" at bounding box center [955, 512] width 81 height 39
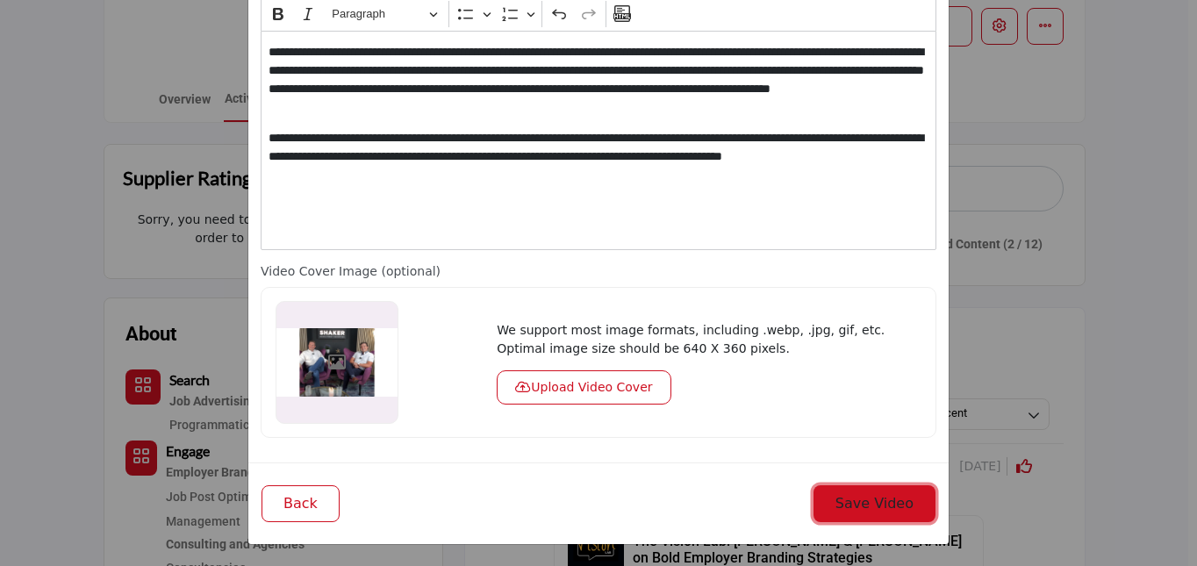
click at [865, 506] on button "Save Video" at bounding box center [875, 503] width 122 height 37
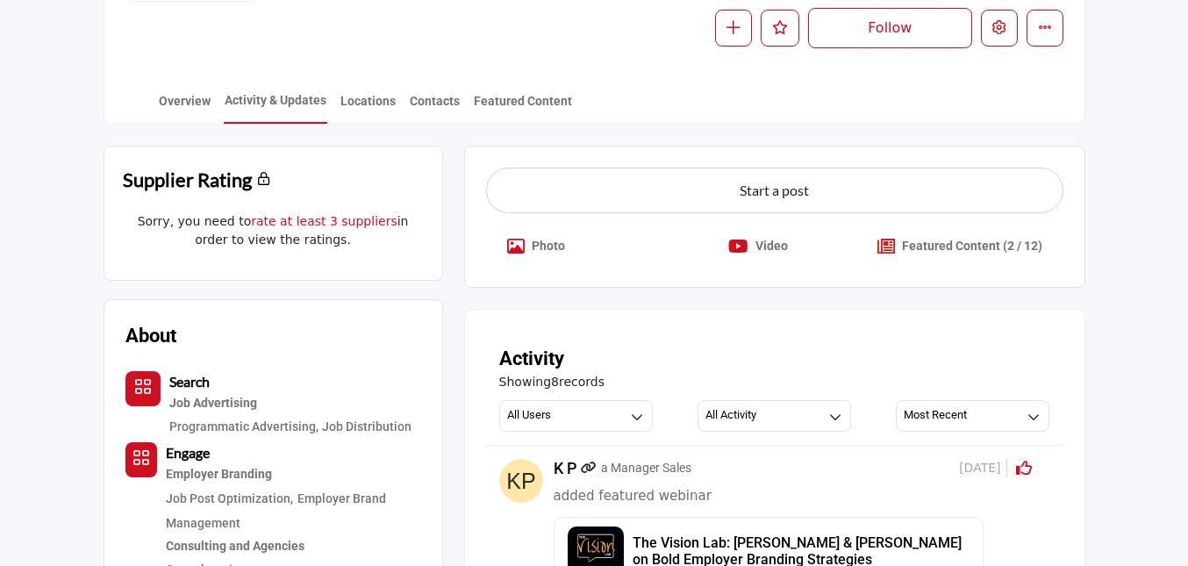
scroll to position [345, 0]
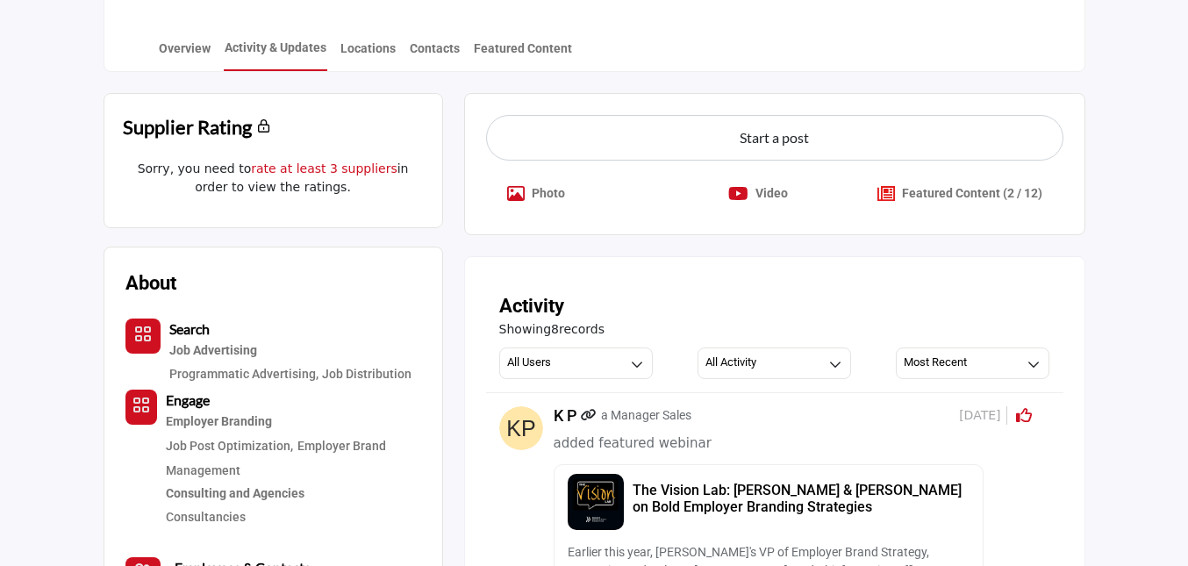
scroll to position [399, 0]
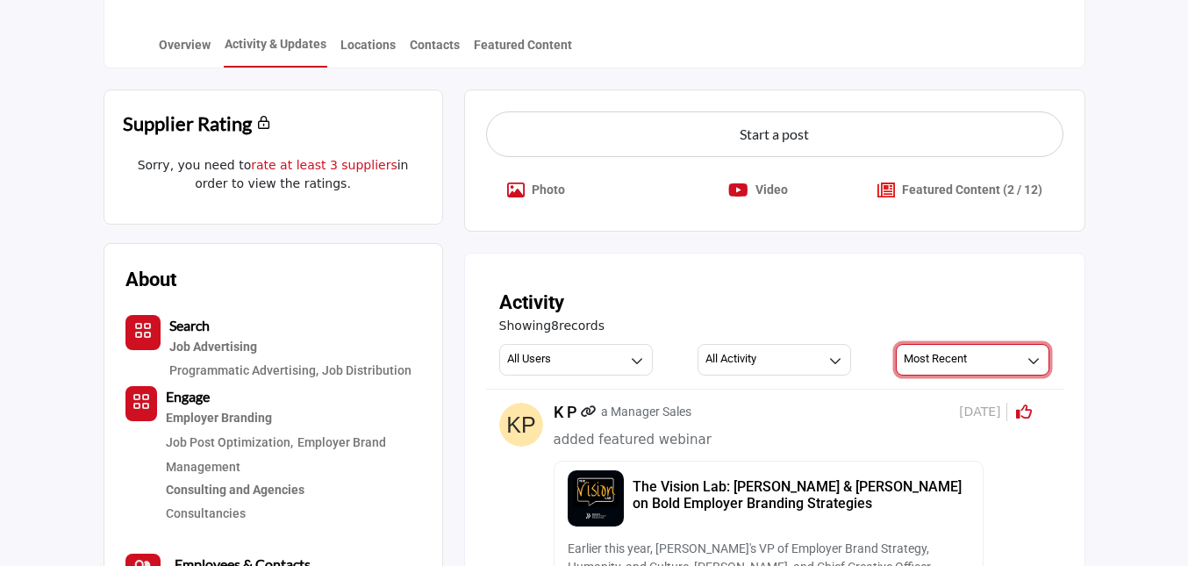
click at [946, 363] on h3 "Most Recent" at bounding box center [935, 359] width 63 height 16
click at [947, 363] on h3 "Most Recent" at bounding box center [935, 359] width 63 height 16
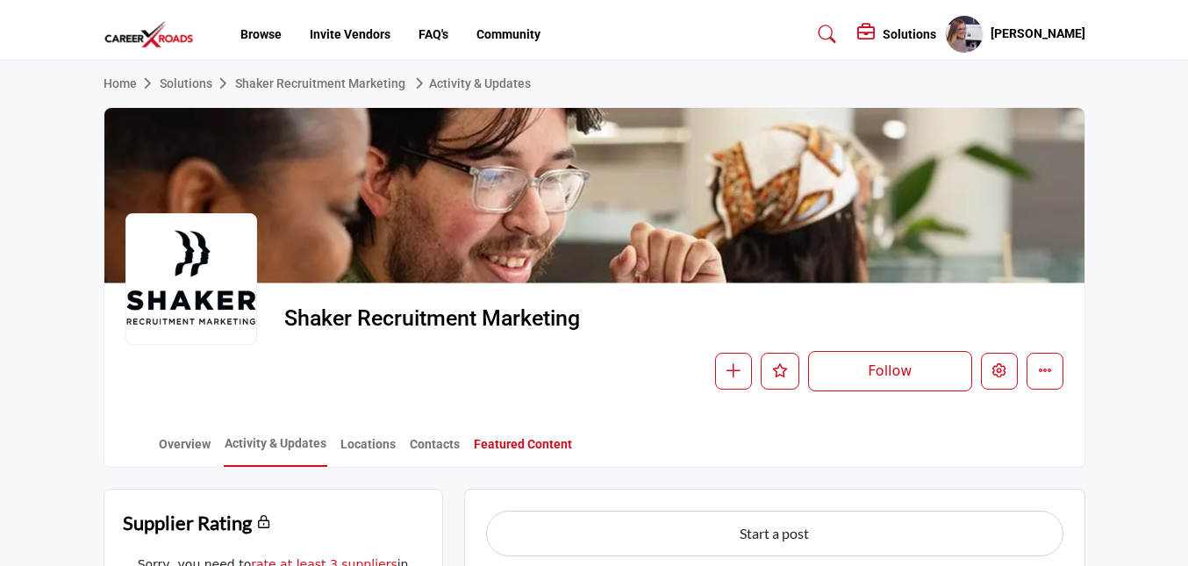
scroll to position [11, 0]
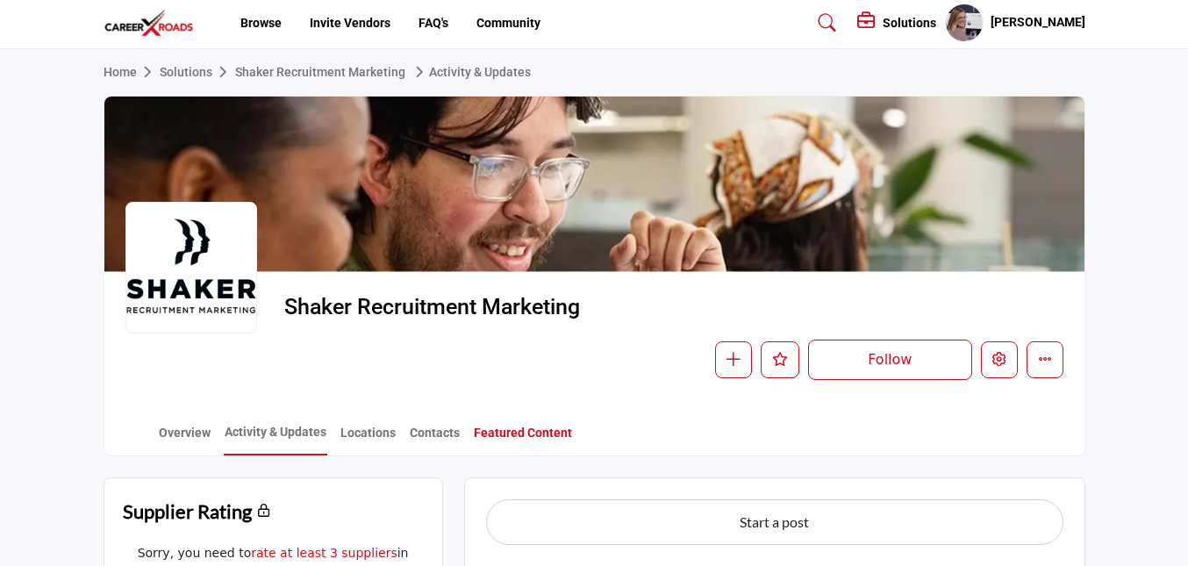
click at [511, 441] on link "Featured Content" at bounding box center [523, 439] width 100 height 31
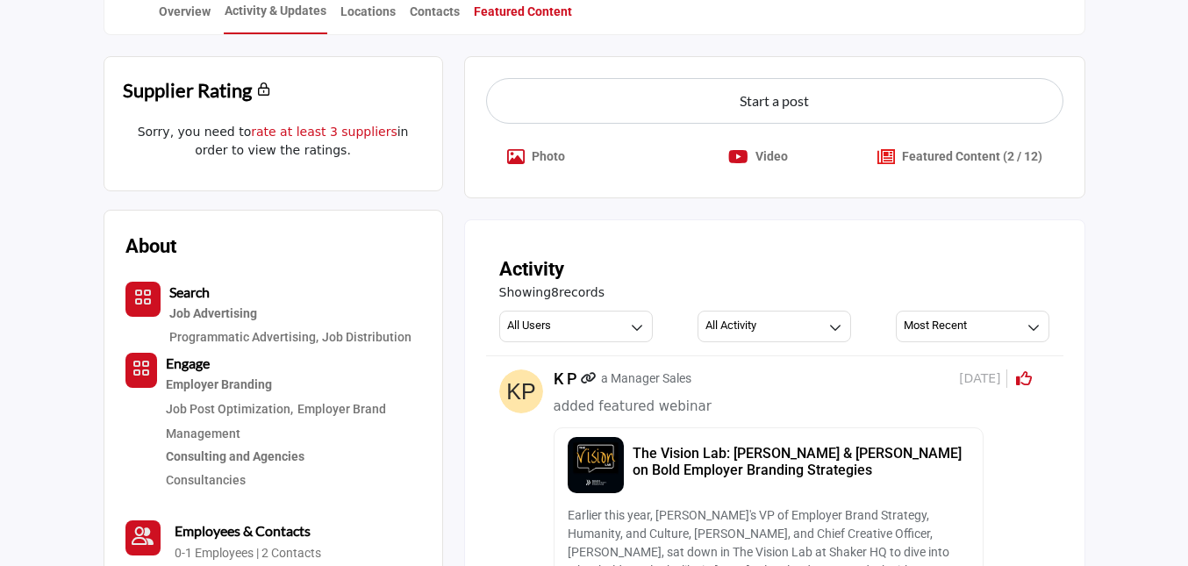
scroll to position [442, 0]
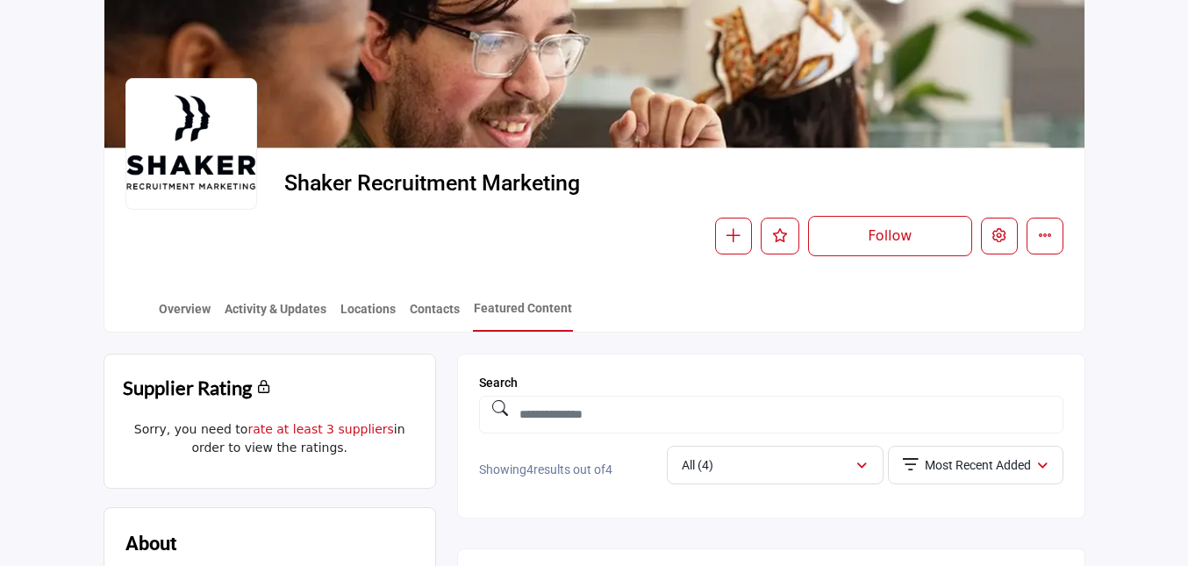
scroll to position [134, 0]
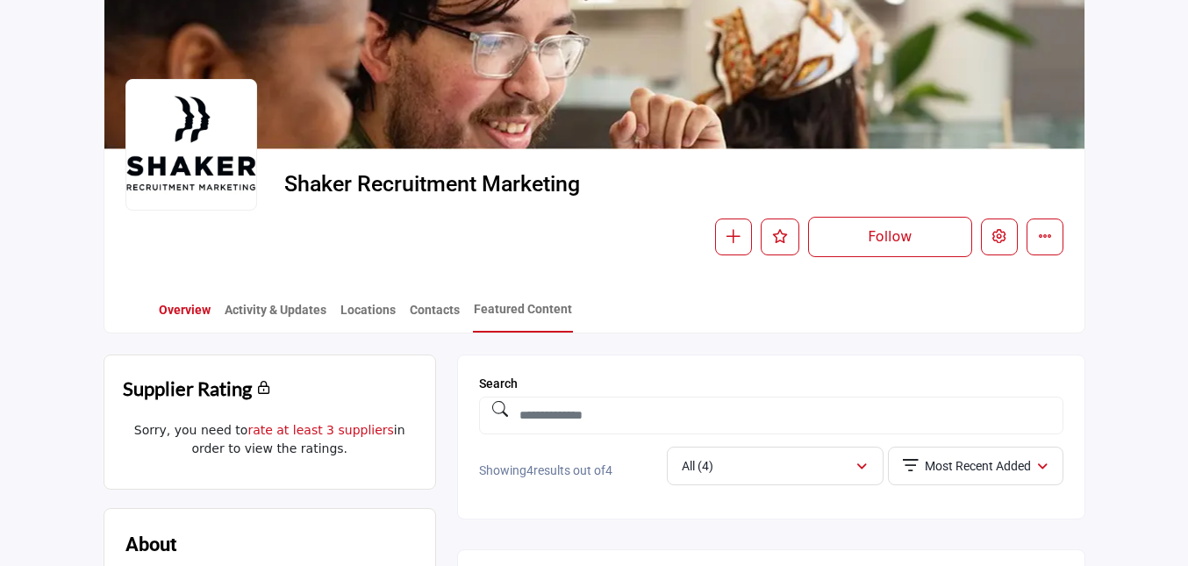
click at [187, 326] on link "Overview" at bounding box center [185, 316] width 54 height 31
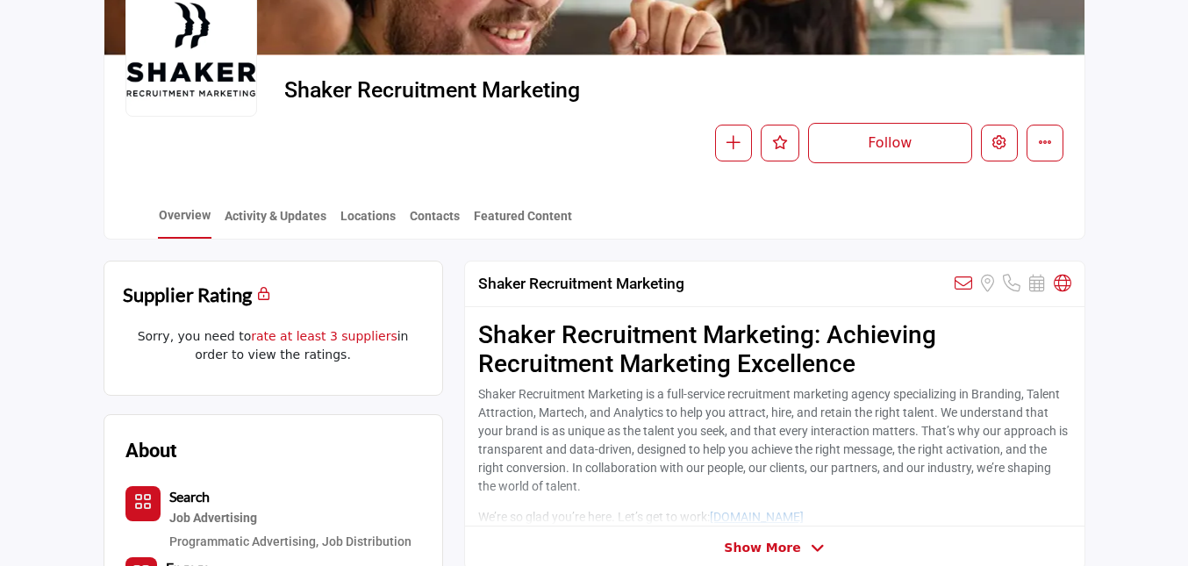
scroll to position [277, 0]
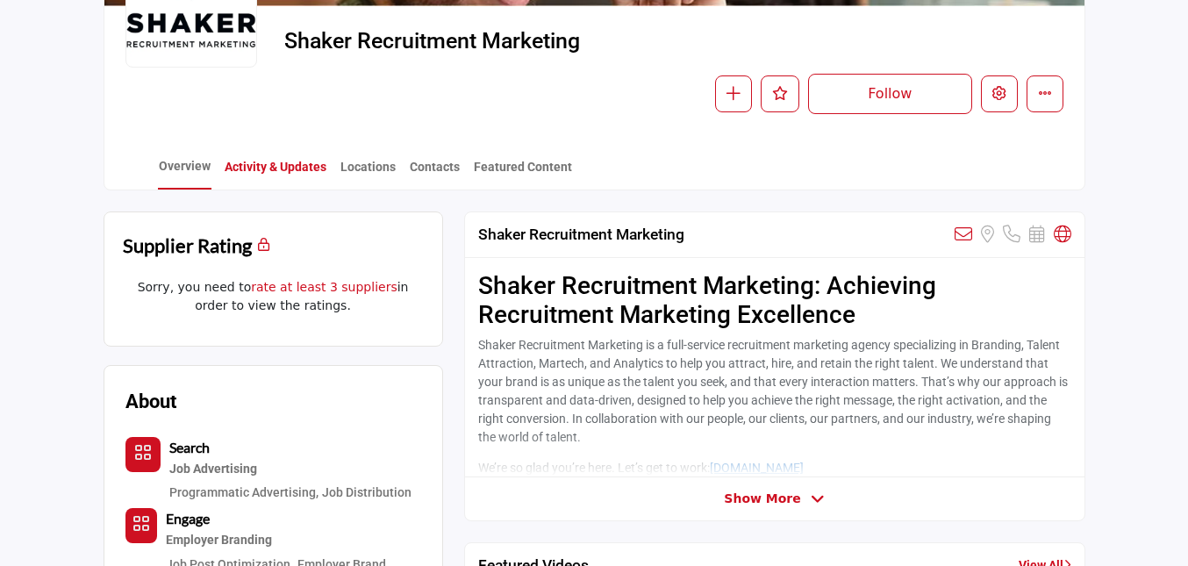
click at [257, 180] on link "Activity & Updates" at bounding box center [276, 173] width 104 height 31
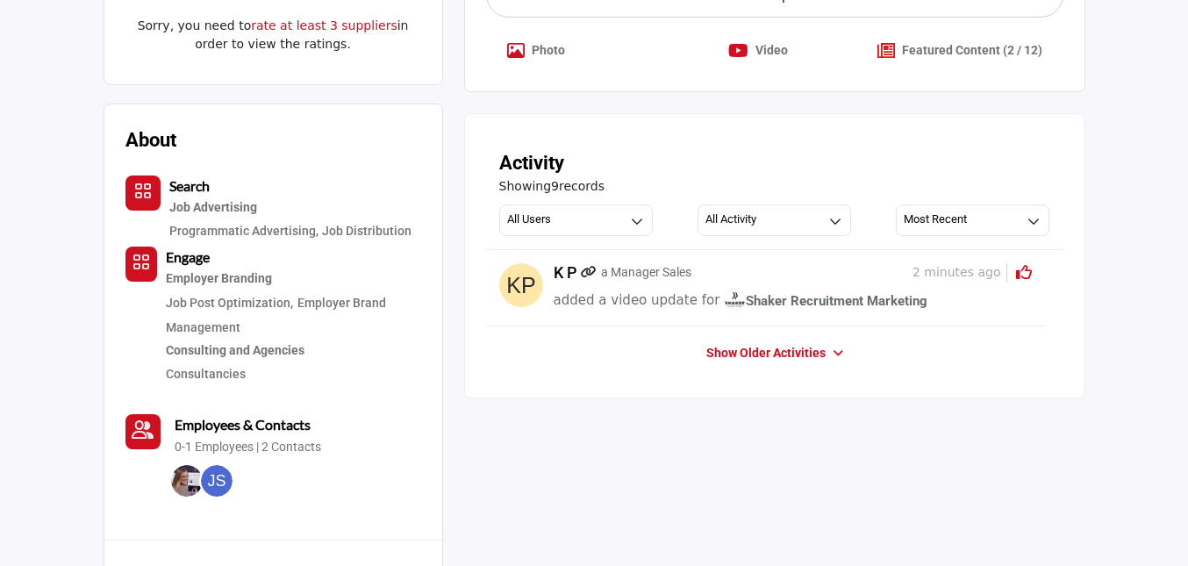
scroll to position [548, 0]
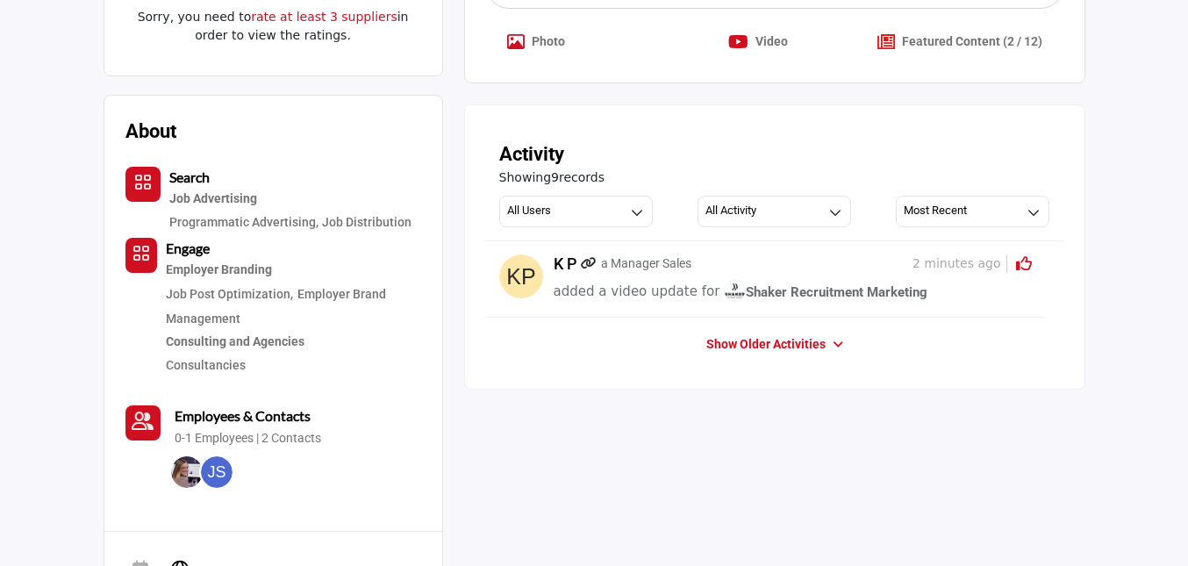
click at [816, 298] on span "Shaker Recruitment Marketing" at bounding box center [826, 292] width 204 height 16
click at [801, 281] on span "Shaker Recruitment Marketing" at bounding box center [826, 285] width 204 height 16
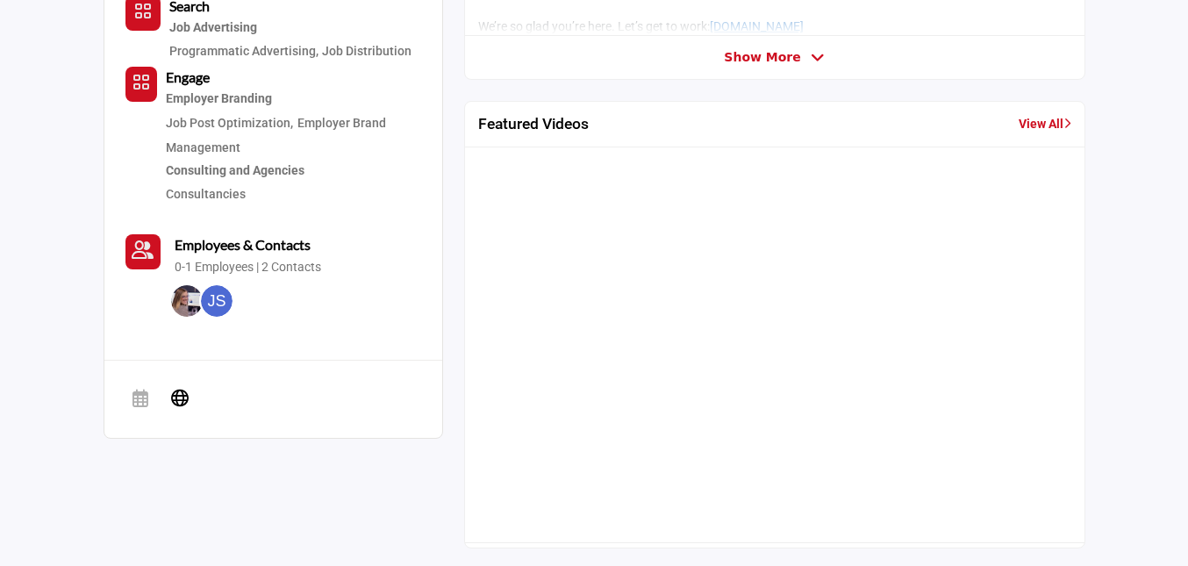
scroll to position [710, 0]
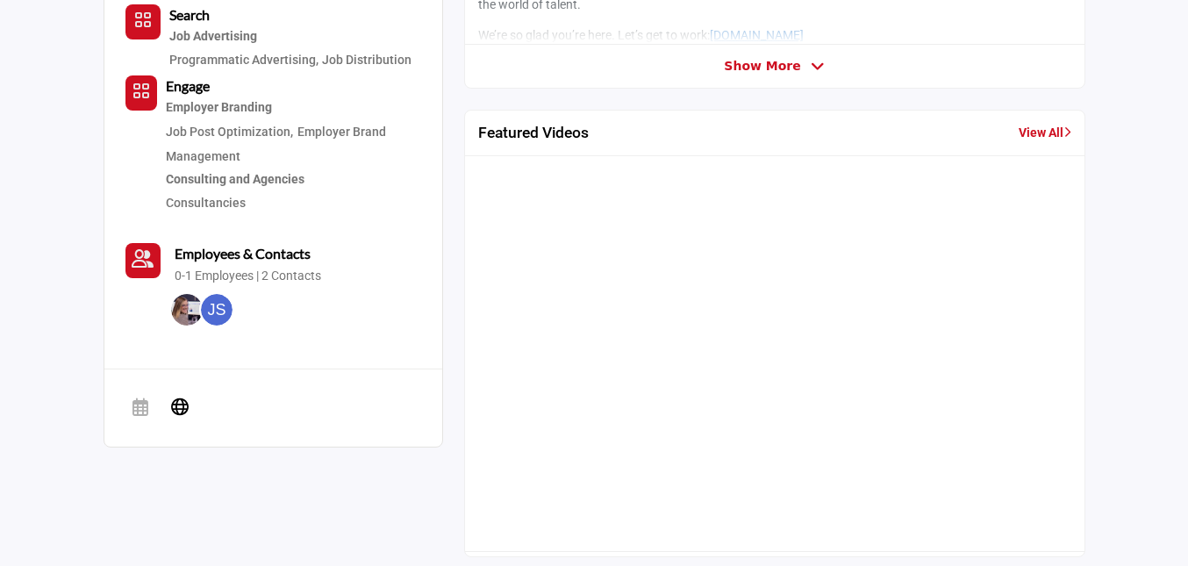
click at [1041, 132] on link "View All" at bounding box center [1045, 133] width 53 height 18
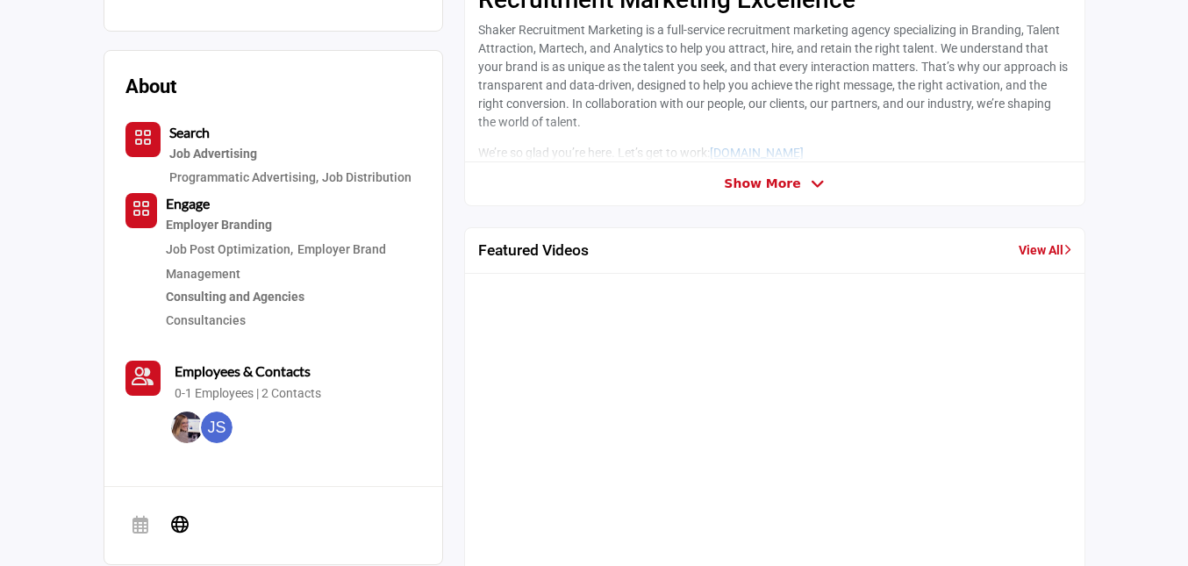
scroll to position [542, 0]
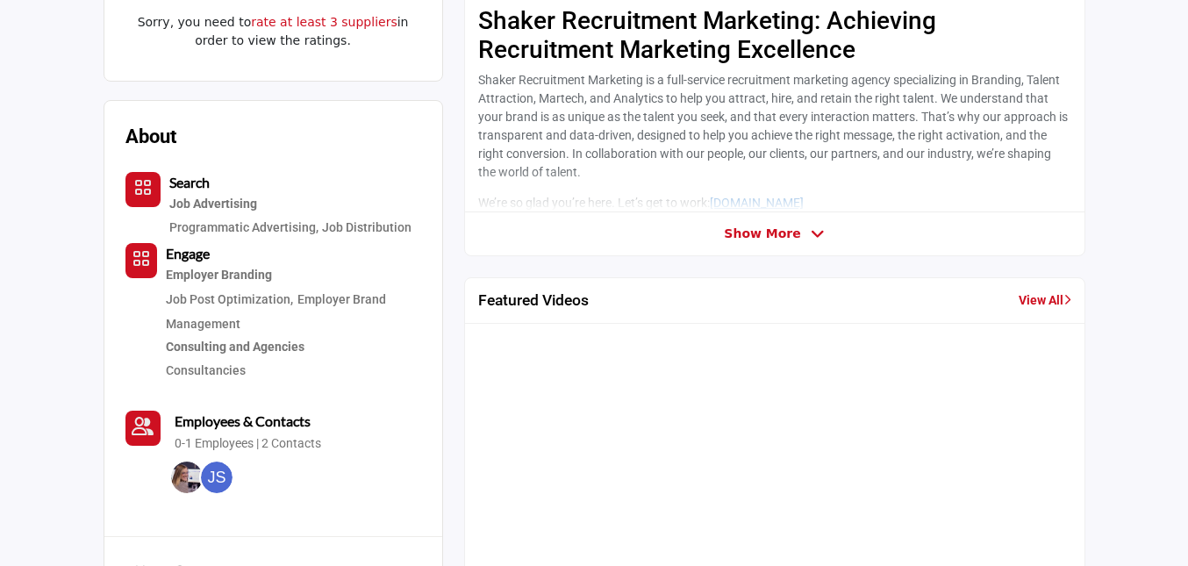
click at [759, 230] on span "Show More" at bounding box center [762, 234] width 76 height 18
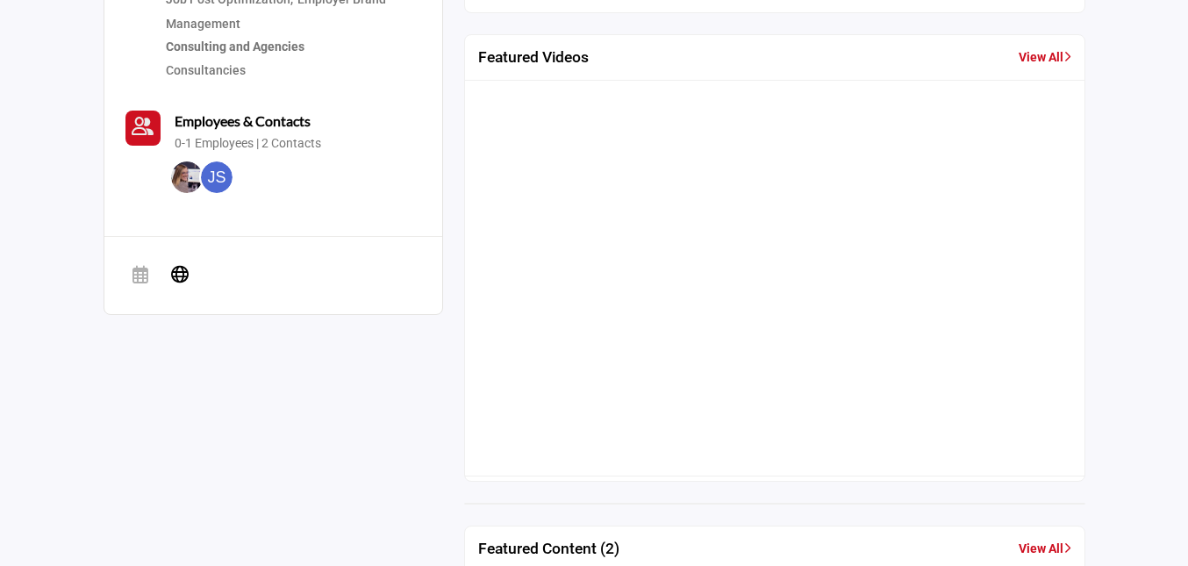
scroll to position [814, 0]
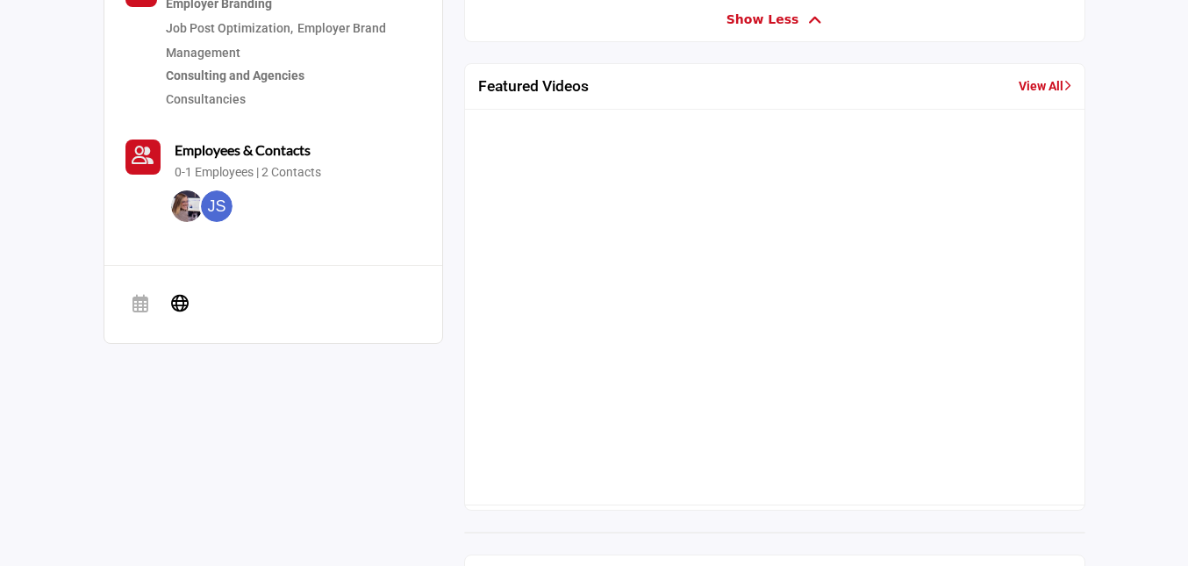
click at [1024, 83] on link "View All" at bounding box center [1045, 86] width 53 height 18
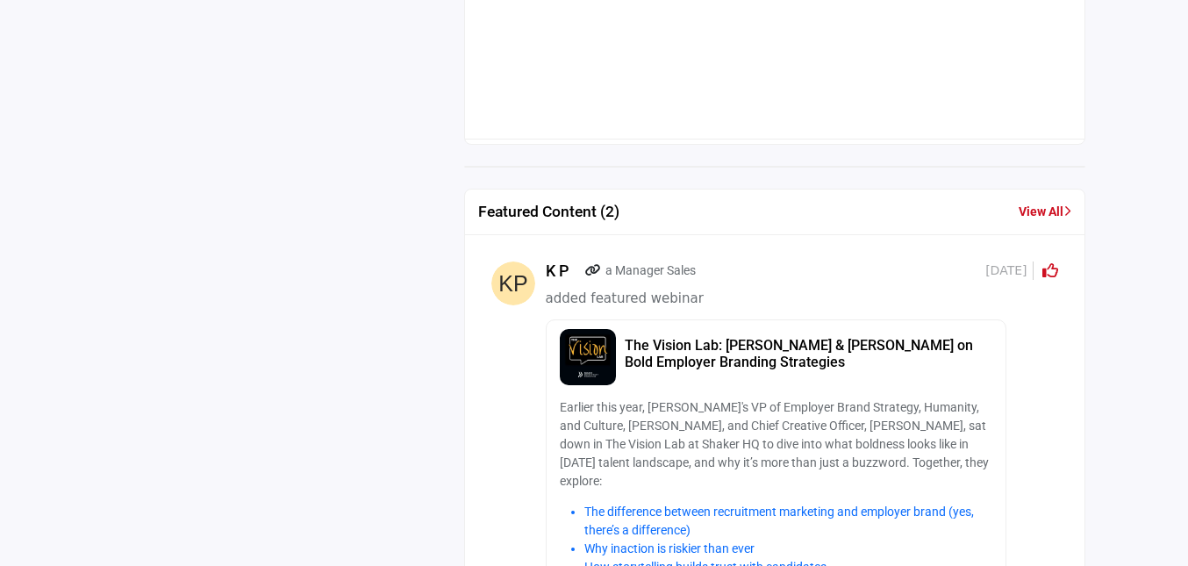
scroll to position [1155, 0]
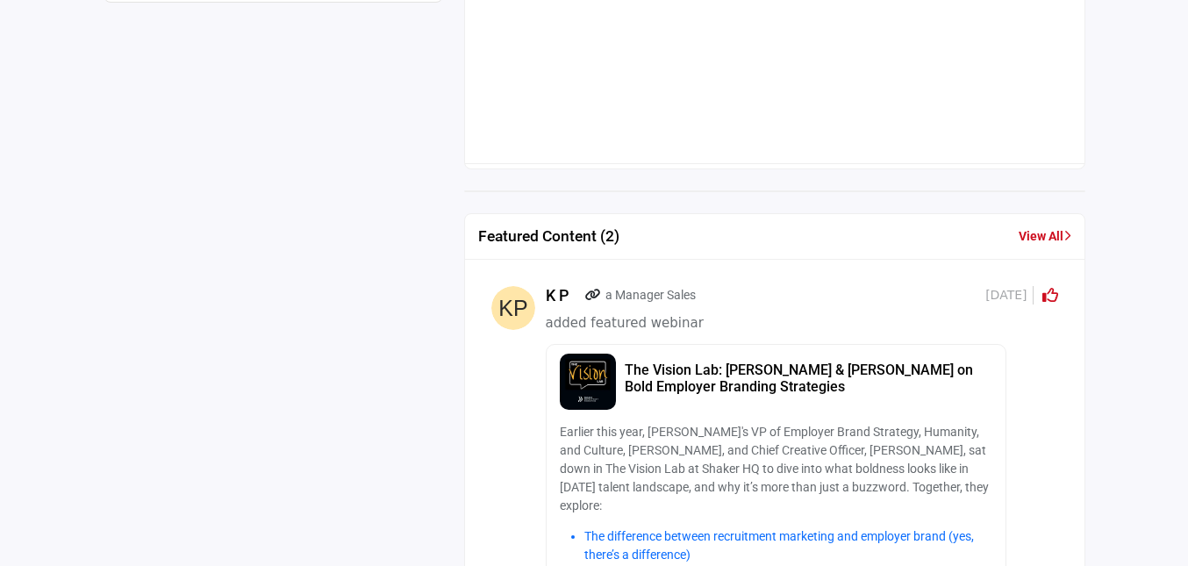
click at [1027, 233] on link "View All" at bounding box center [1045, 236] width 53 height 18
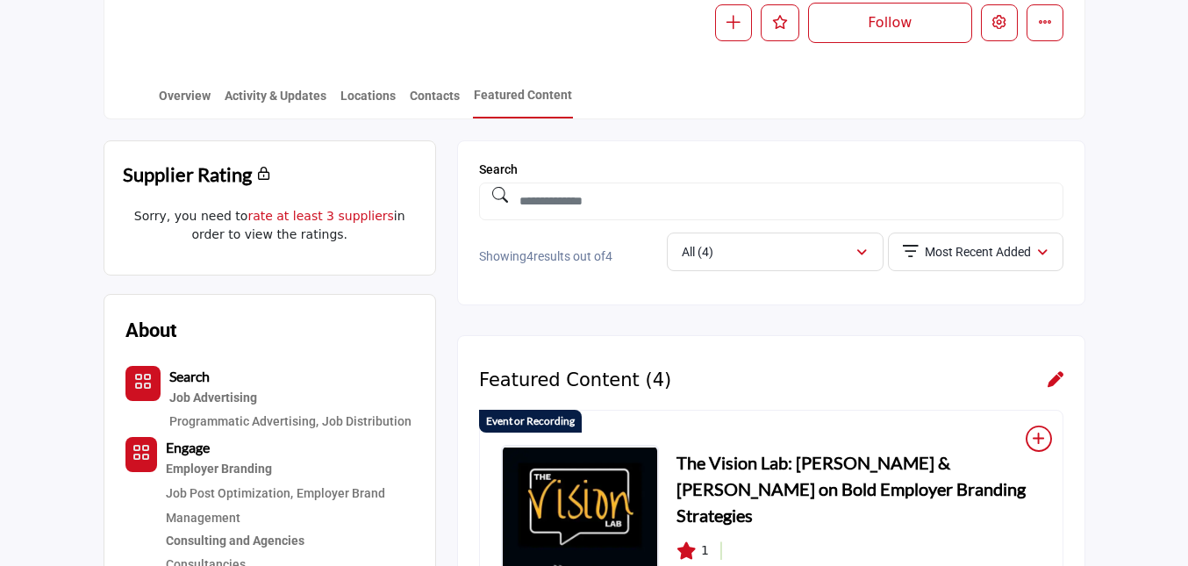
scroll to position [342, 0]
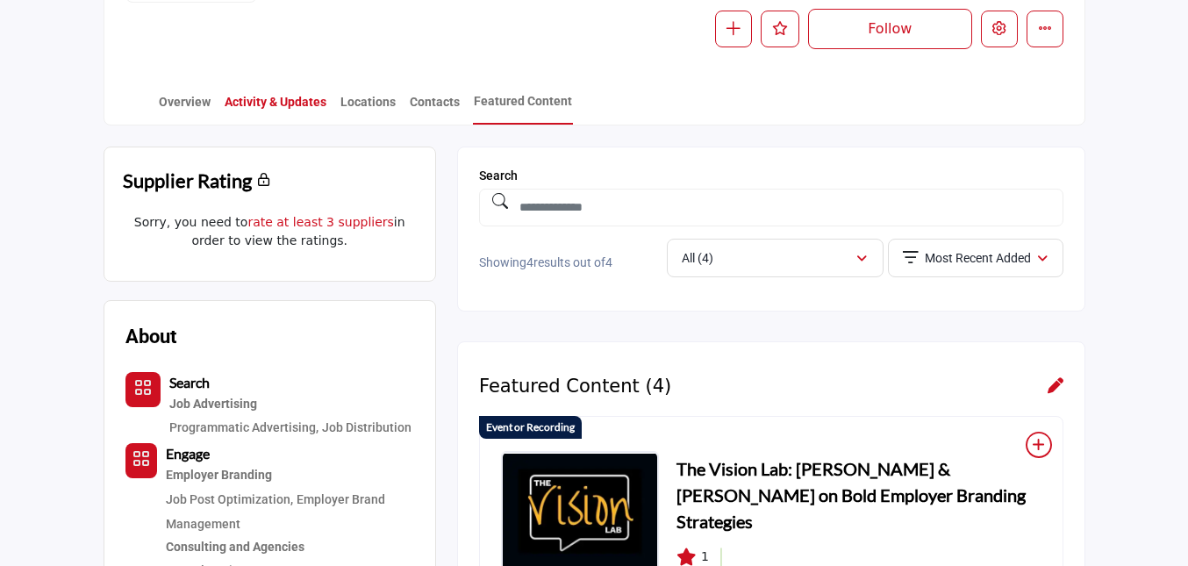
click at [244, 114] on link "Activity & Updates" at bounding box center [276, 108] width 104 height 31
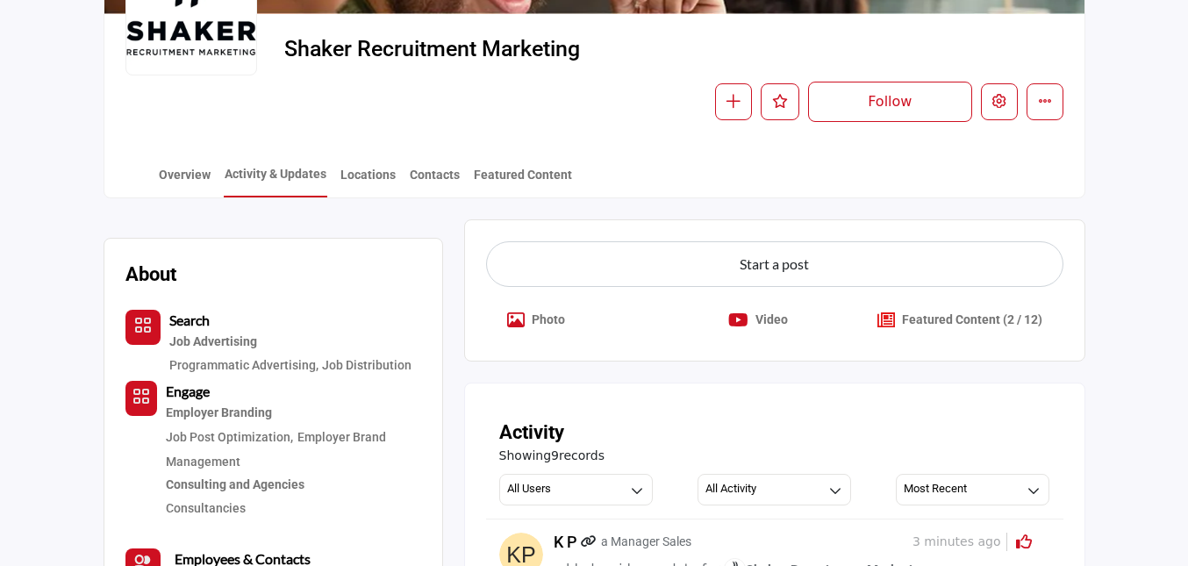
scroll to position [270, 0]
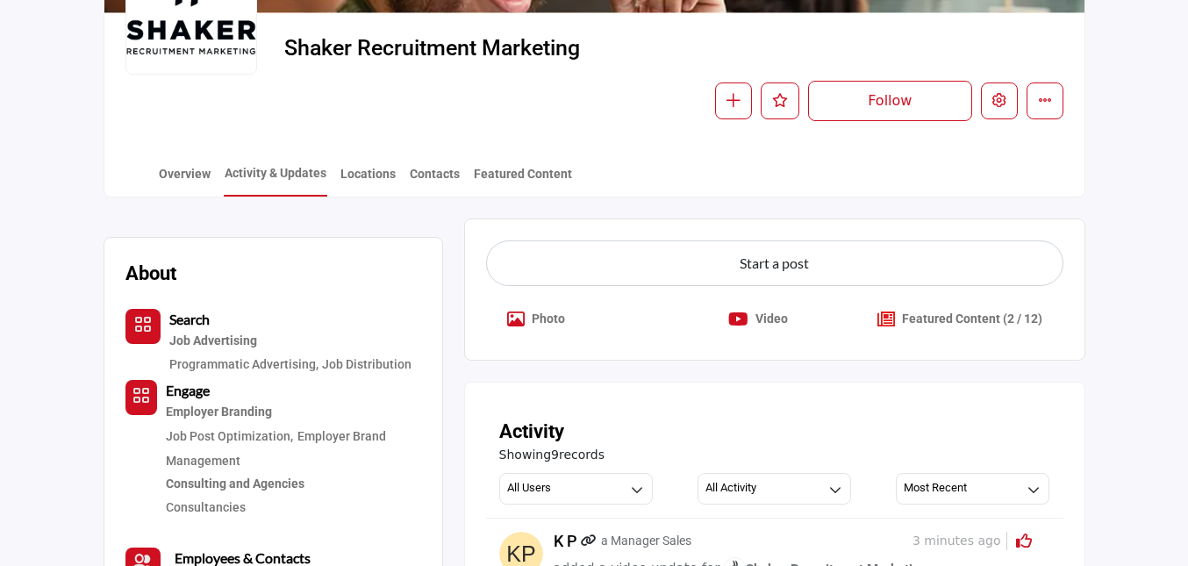
click at [816, 291] on div "Start a post Photo Video" at bounding box center [775, 289] width 578 height 98
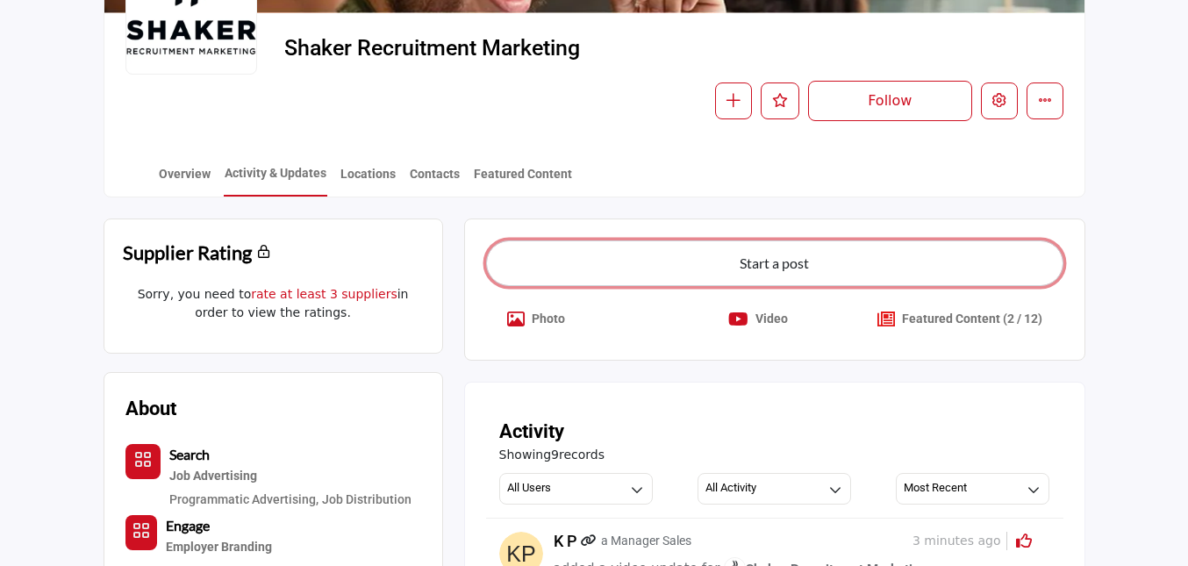
click at [815, 274] on button "Start a post" at bounding box center [775, 263] width 578 height 46
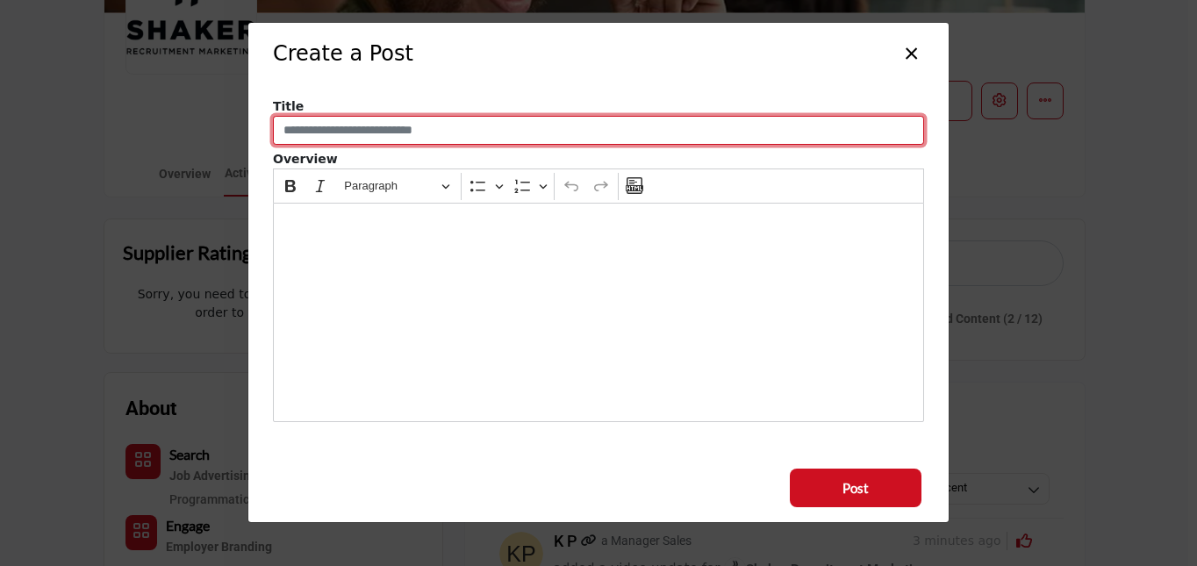
click at [428, 129] on input "Enter a compelling post title" at bounding box center [598, 131] width 651 height 30
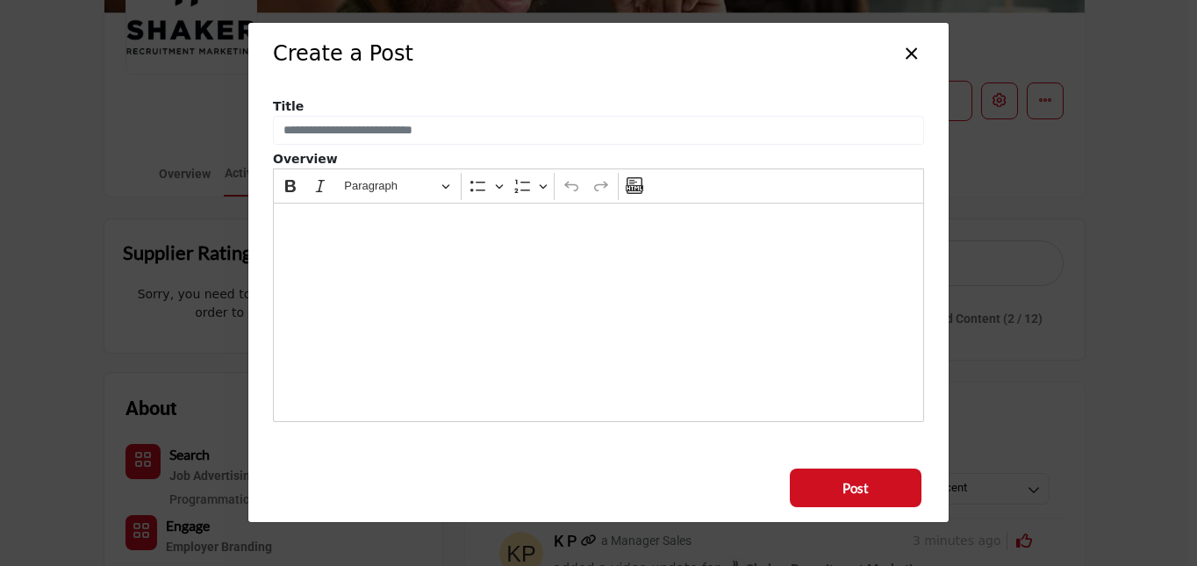
click at [737, 244] on div "Editor editing area: main" at bounding box center [598, 312] width 651 height 219
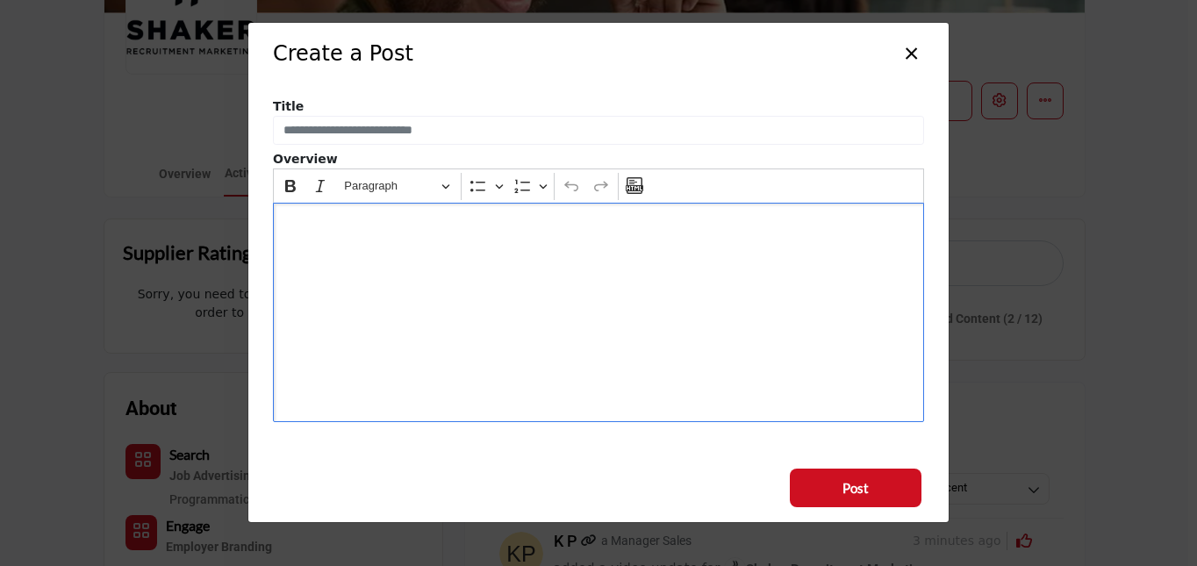
click at [915, 60] on button "×" at bounding box center [911, 51] width 25 height 33
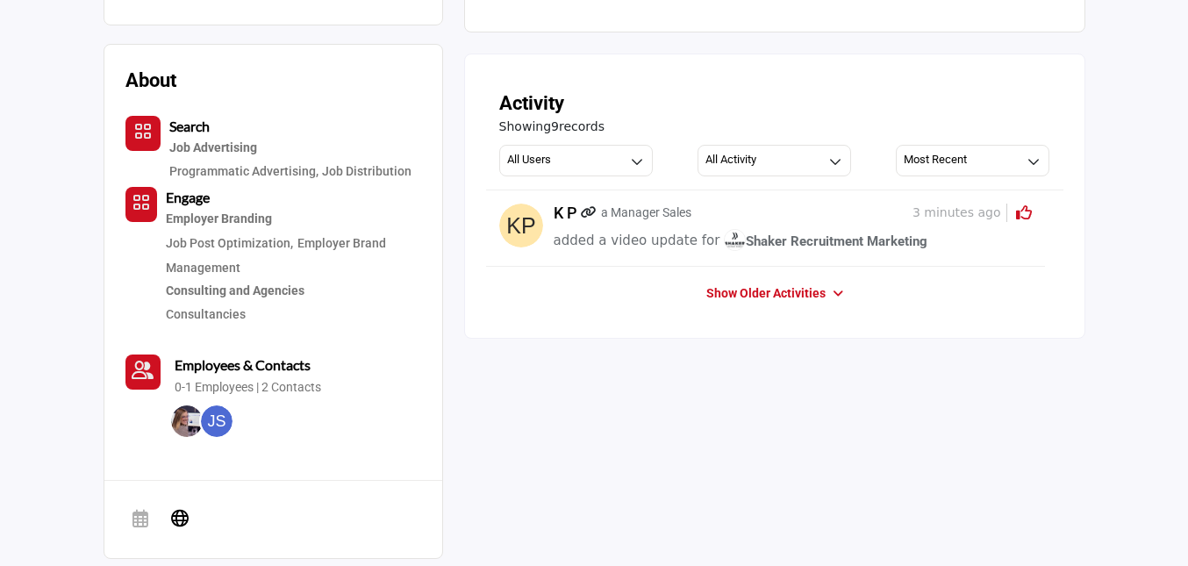
scroll to position [572, 0]
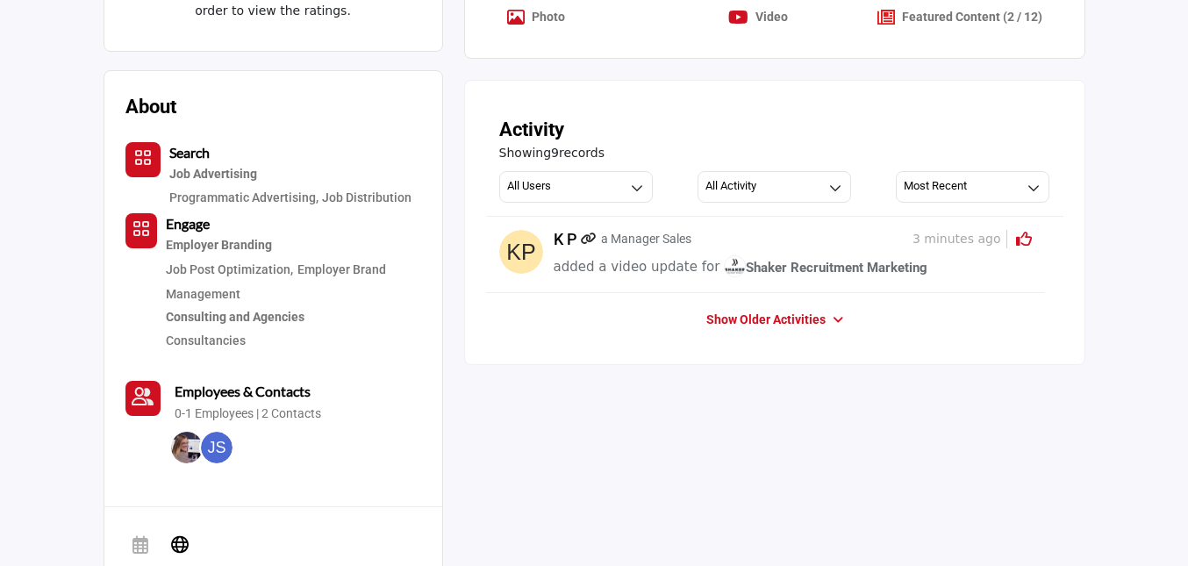
click at [816, 320] on link "Show Older Activities" at bounding box center [766, 321] width 119 height 18
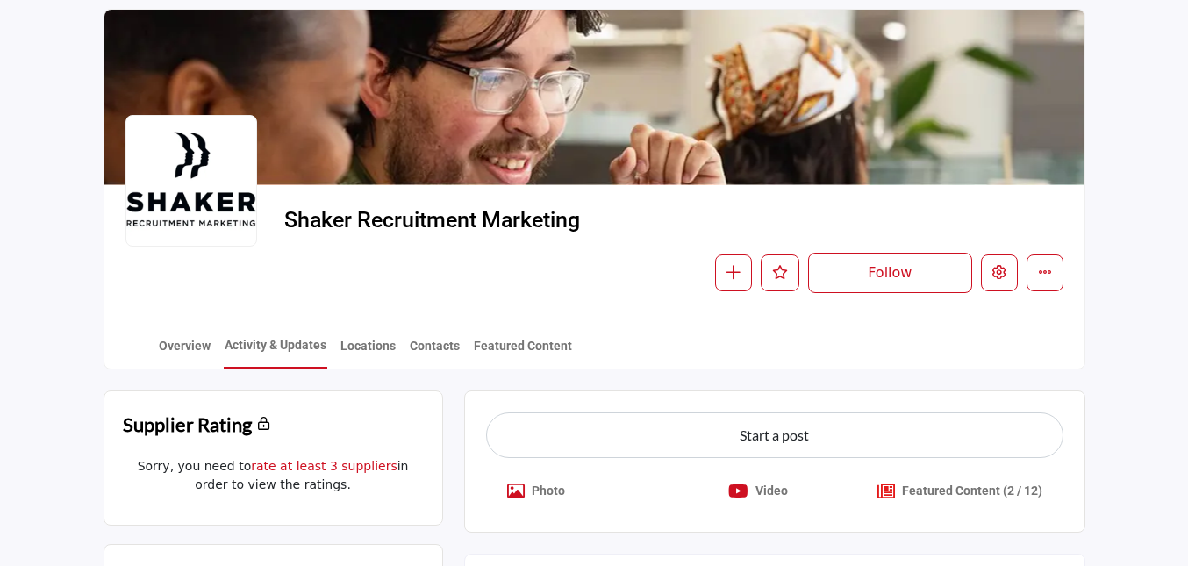
scroll to position [0, 0]
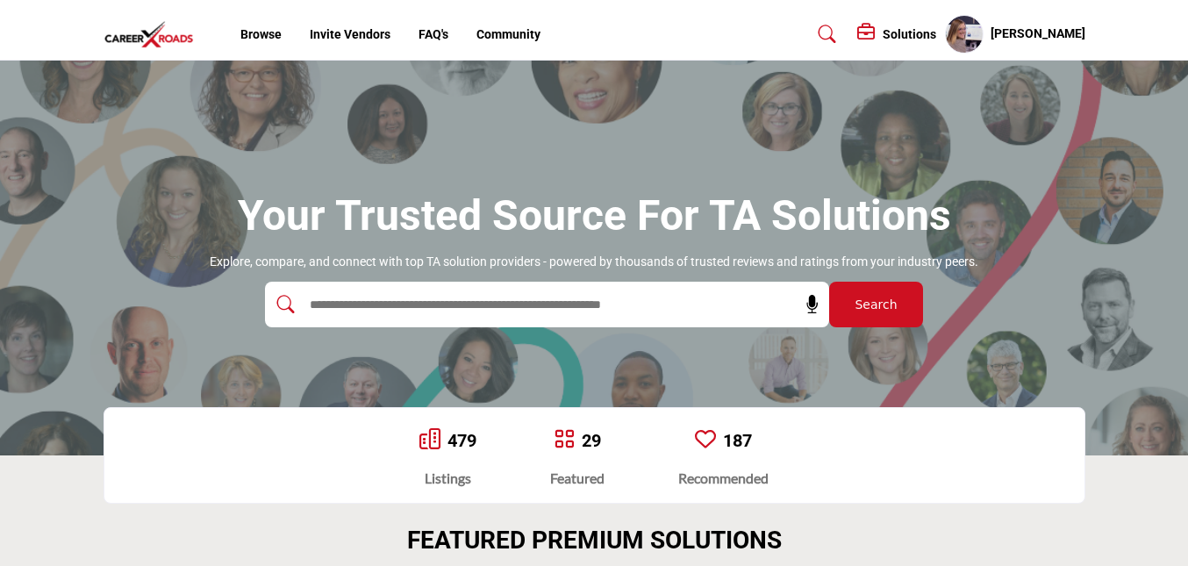
click at [930, 40] on h5 "Solutions" at bounding box center [910, 34] width 54 height 16
